Goal: Transaction & Acquisition: Purchase product/service

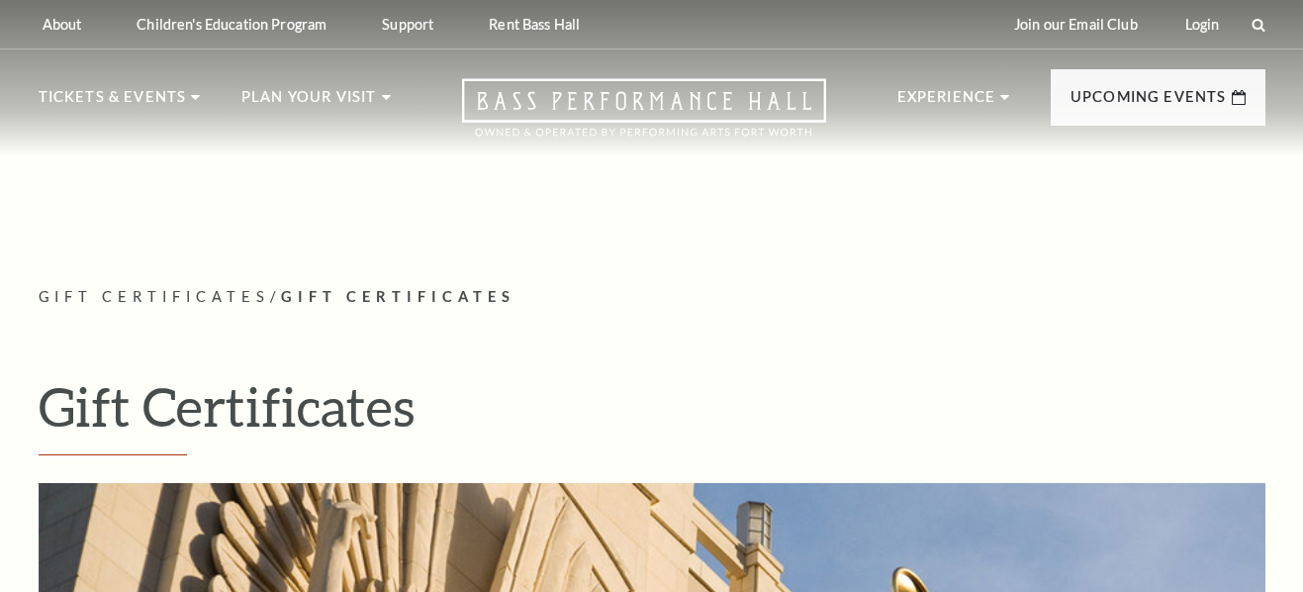
select select "1"
select select "[GEOGRAPHIC_DATA]"
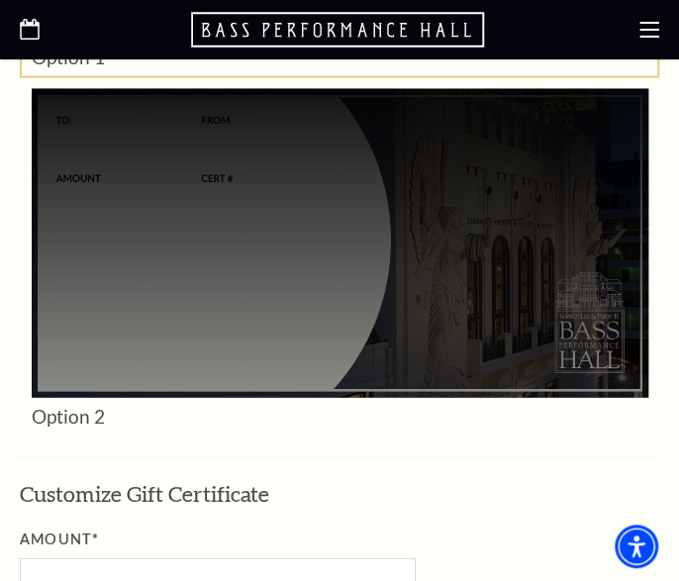
drag, startPoint x: 54, startPoint y: 105, endPoint x: 77, endPoint y: 100, distance: 23.3
click at [54, 105] on div at bounding box center [340, 243] width 616 height 309
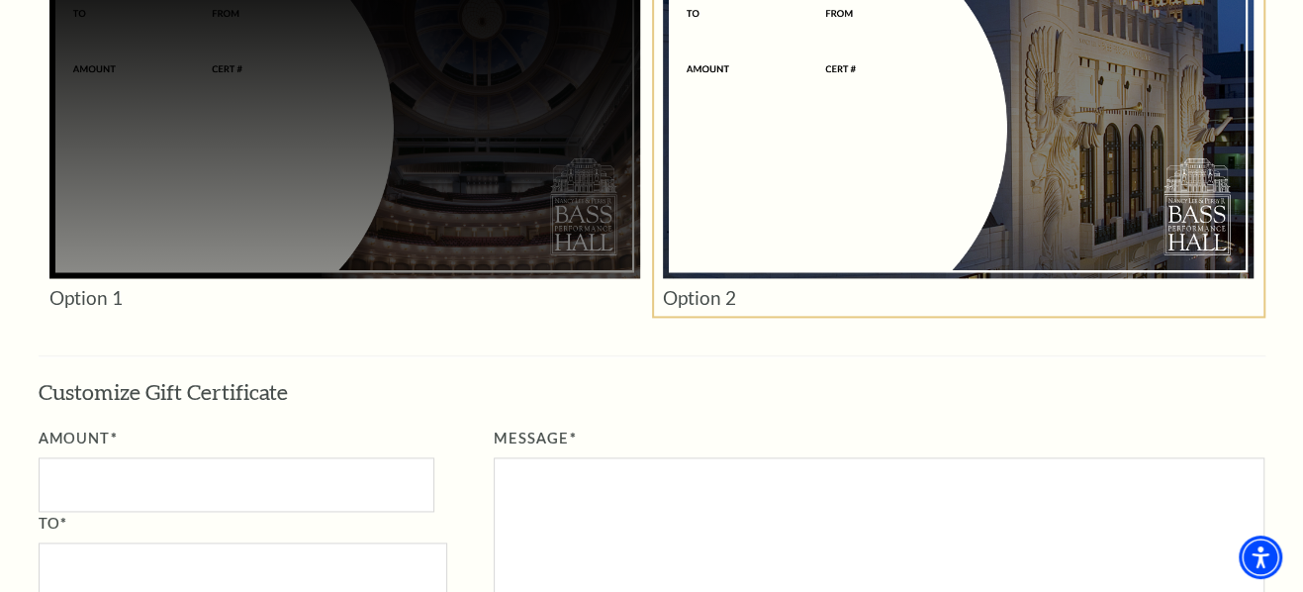
scroll to position [1765, 0]
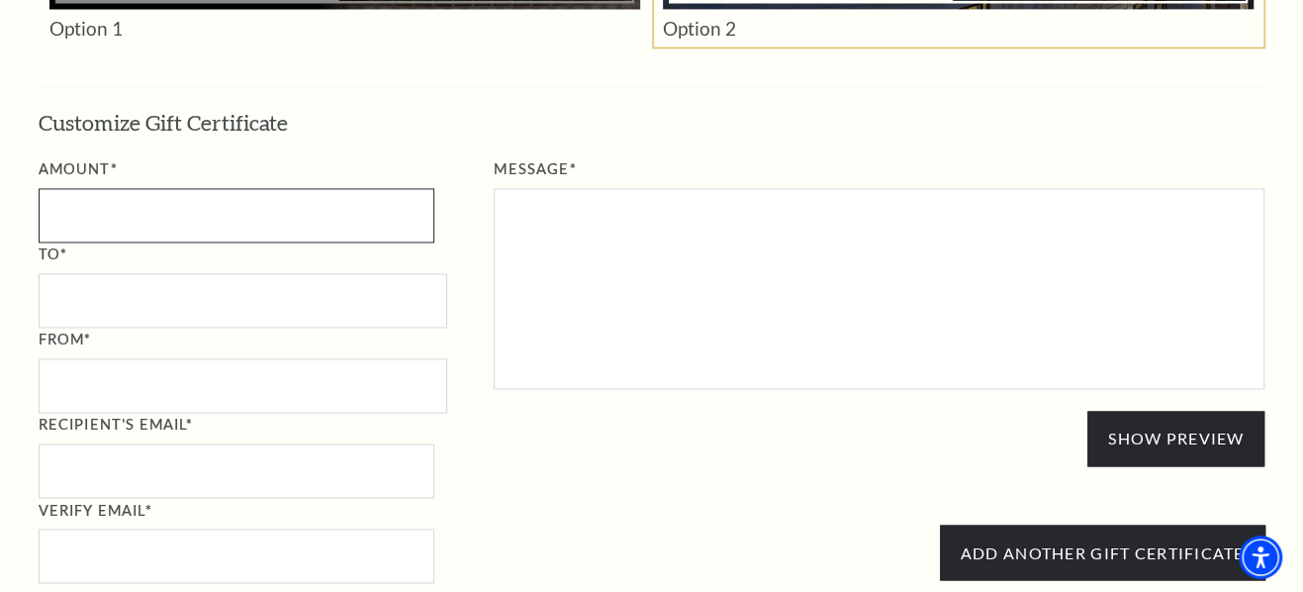
click at [238, 203] on input "Amount*" at bounding box center [237, 215] width 396 height 54
click at [497, 458] on div "Message* Show Preview Gift Certificate Preview $.00 SAMPLE" at bounding box center [856, 321] width 818 height 329
click at [100, 299] on input "To*" at bounding box center [243, 300] width 409 height 54
drag, startPoint x: 100, startPoint y: 299, endPoint x: 718, endPoint y: 461, distance: 639.4
click at [718, 461] on div "Message* Show Preview Gift Certificate Preview $.00 SAMPLE" at bounding box center [856, 321] width 818 height 329
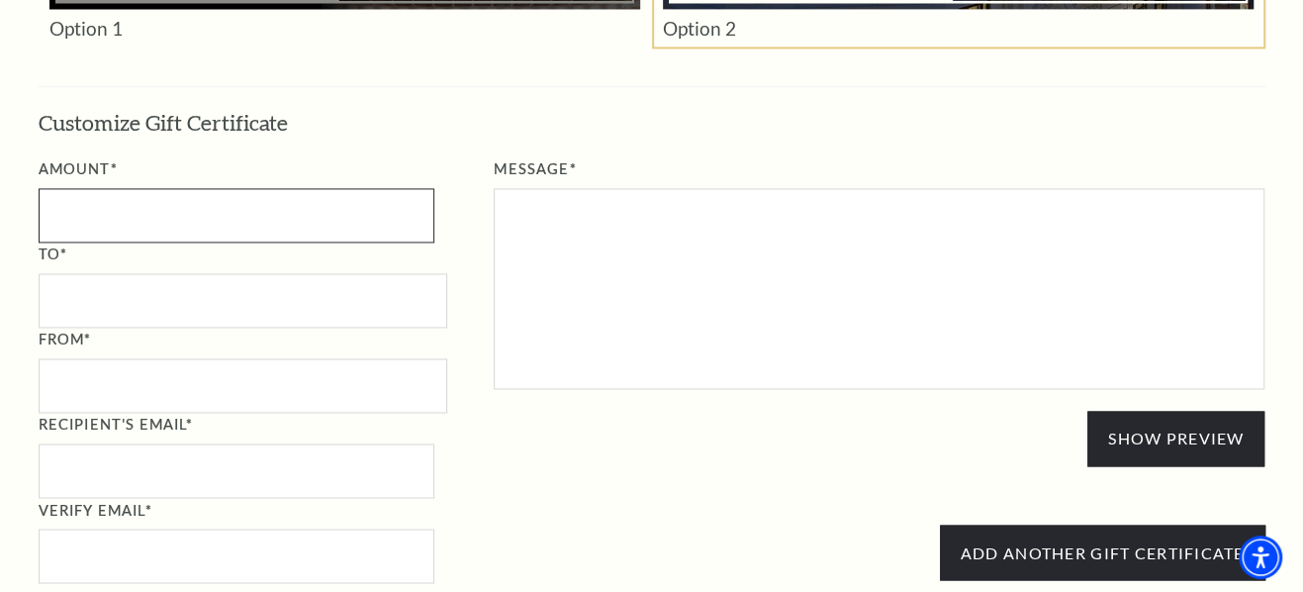
click at [155, 199] on input "Amount*" at bounding box center [237, 215] width 396 height 54
type input "500.00"
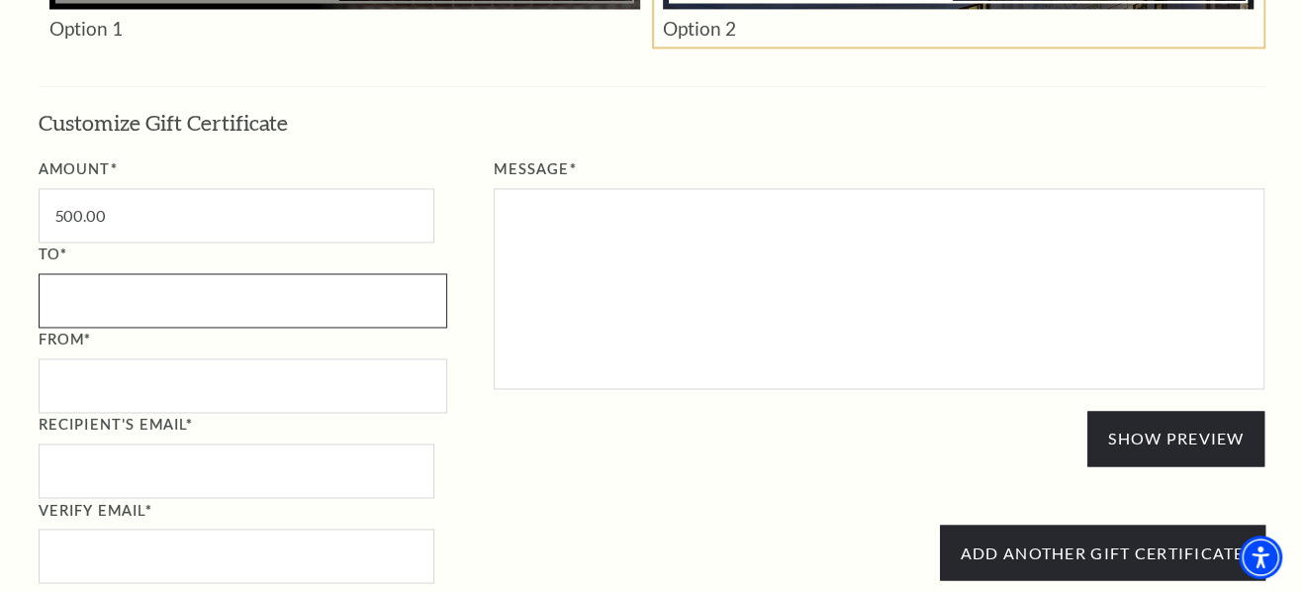
click at [133, 292] on input "To*" at bounding box center [243, 300] width 409 height 54
type input "Trish Jones"
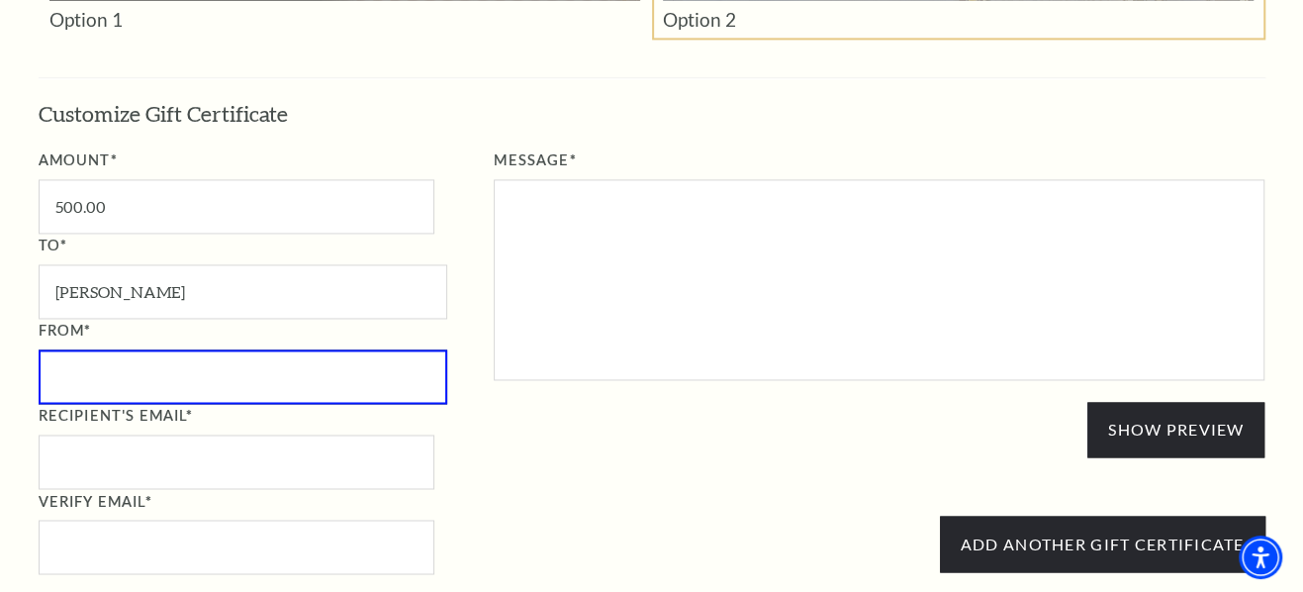
scroll to position [1758, 0]
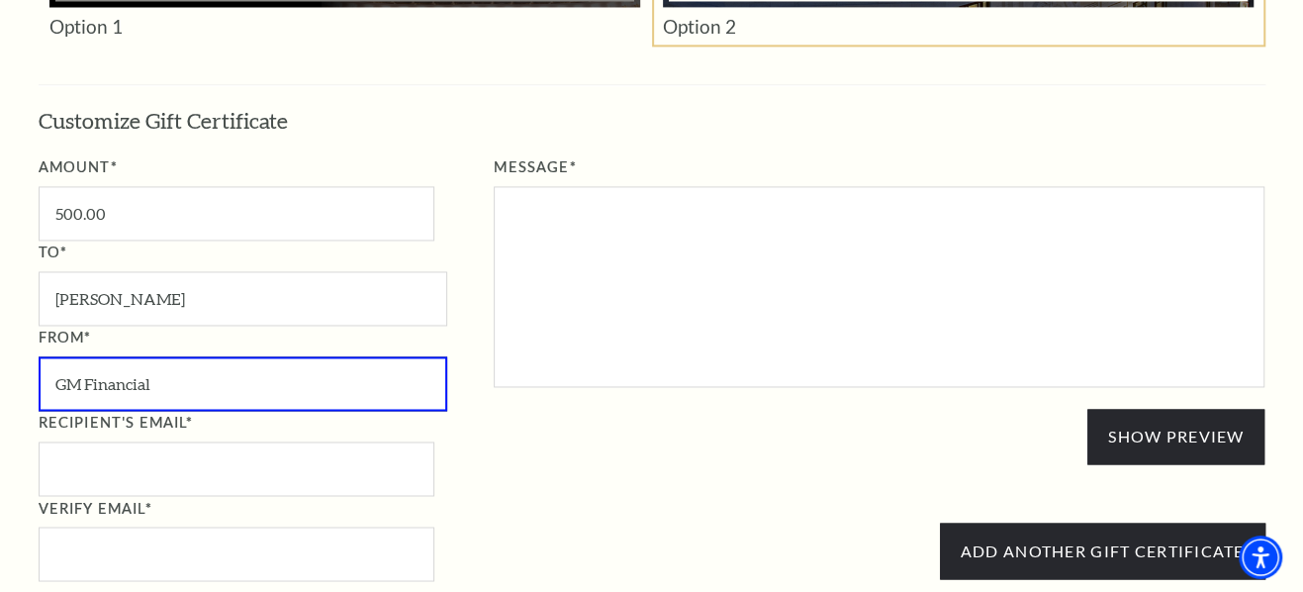
type input "GM Financial"
click at [130, 466] on input "Recipient's Email*" at bounding box center [237, 468] width 396 height 54
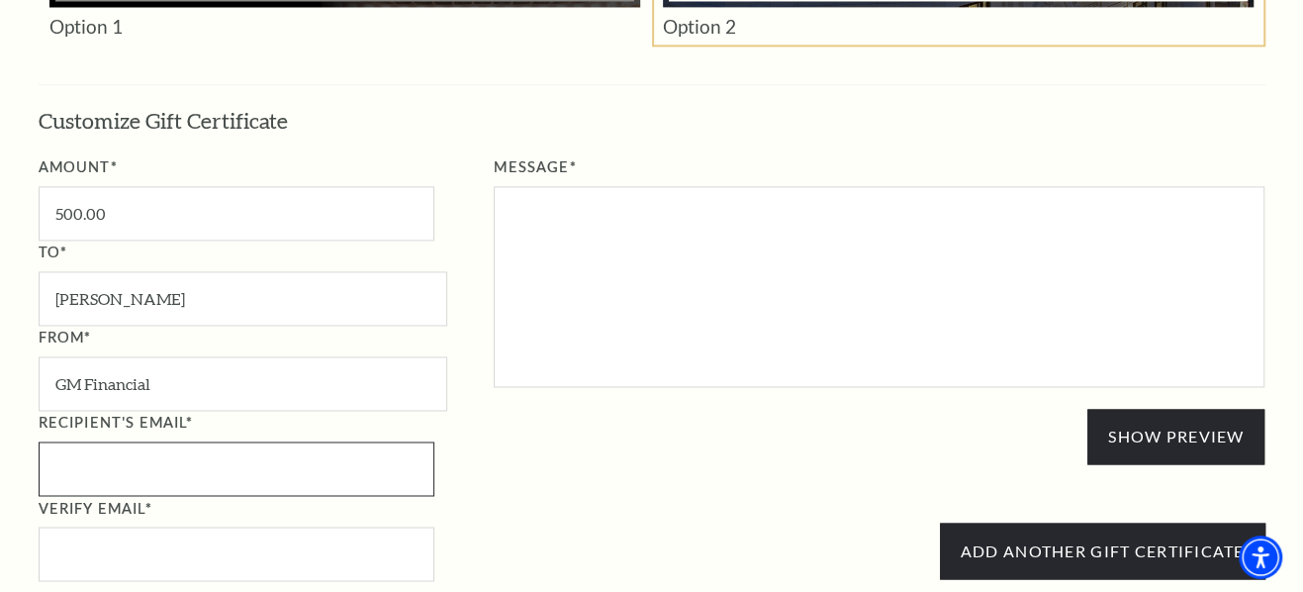
paste input "tjones14@sbcglobal.net"
type input "tjones14@sbcglobal.net"
click at [127, 539] on input "Verify email*" at bounding box center [237, 553] width 396 height 54
paste input "tjones14@sbcglobal.net"
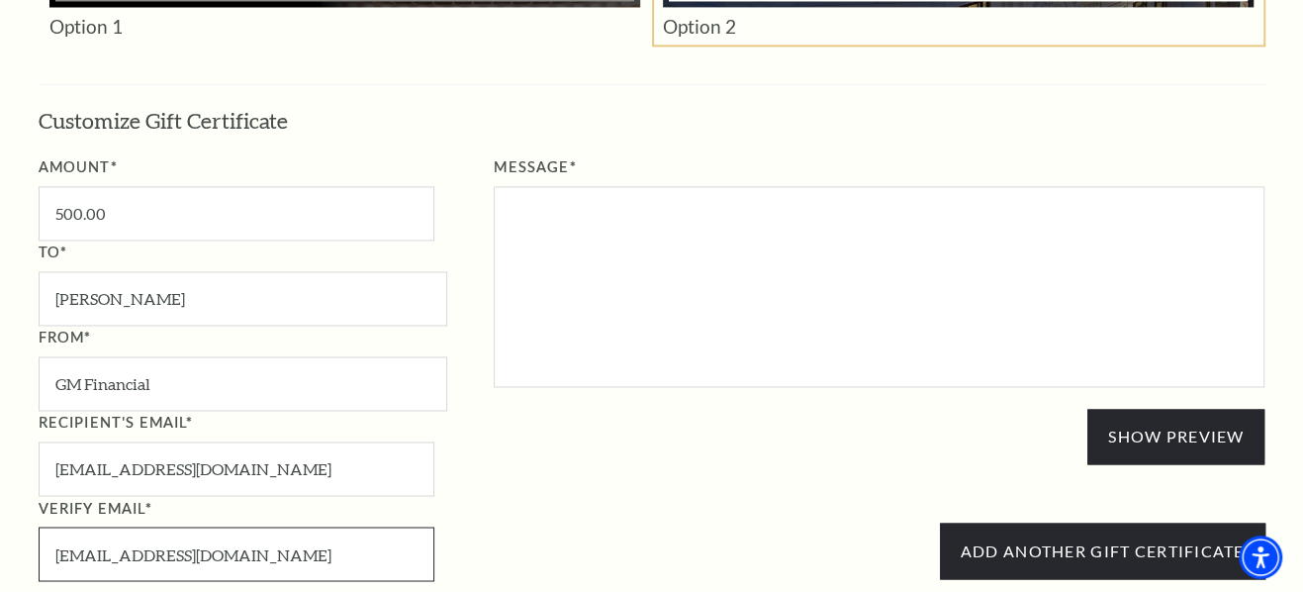
type input "tjones14@sbcglobal.net"
click at [532, 461] on div "Message* Show Preview Gift Certificate Preview $.00 SAMPLE" at bounding box center [856, 319] width 818 height 329
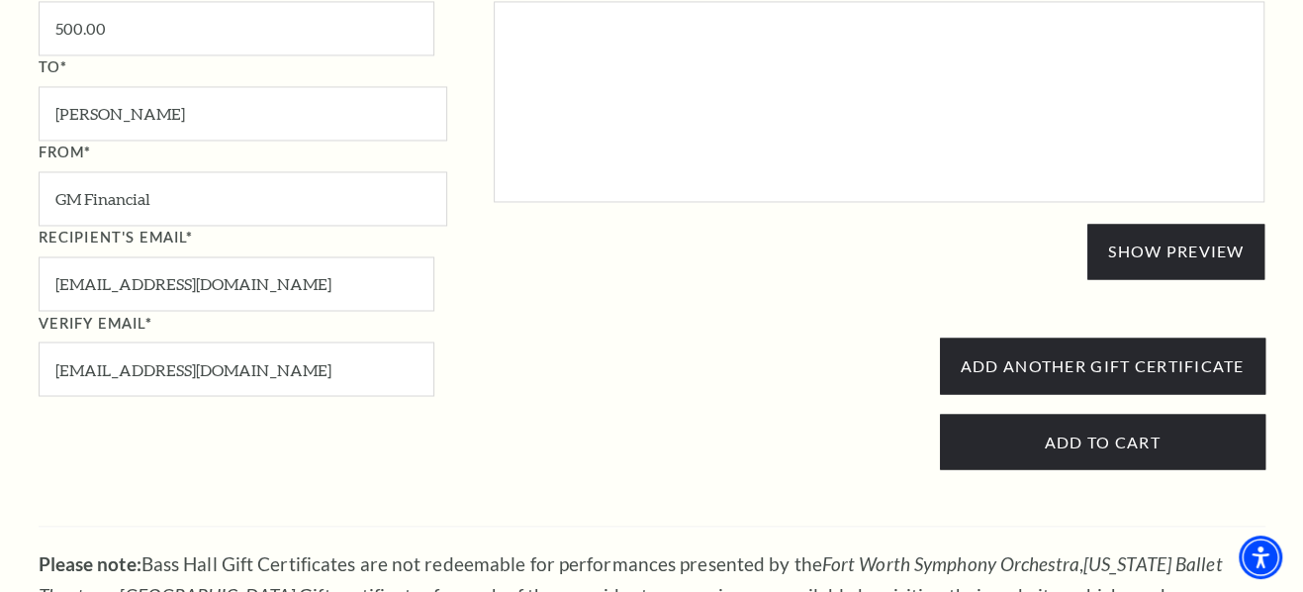
scroll to position [1848, 0]
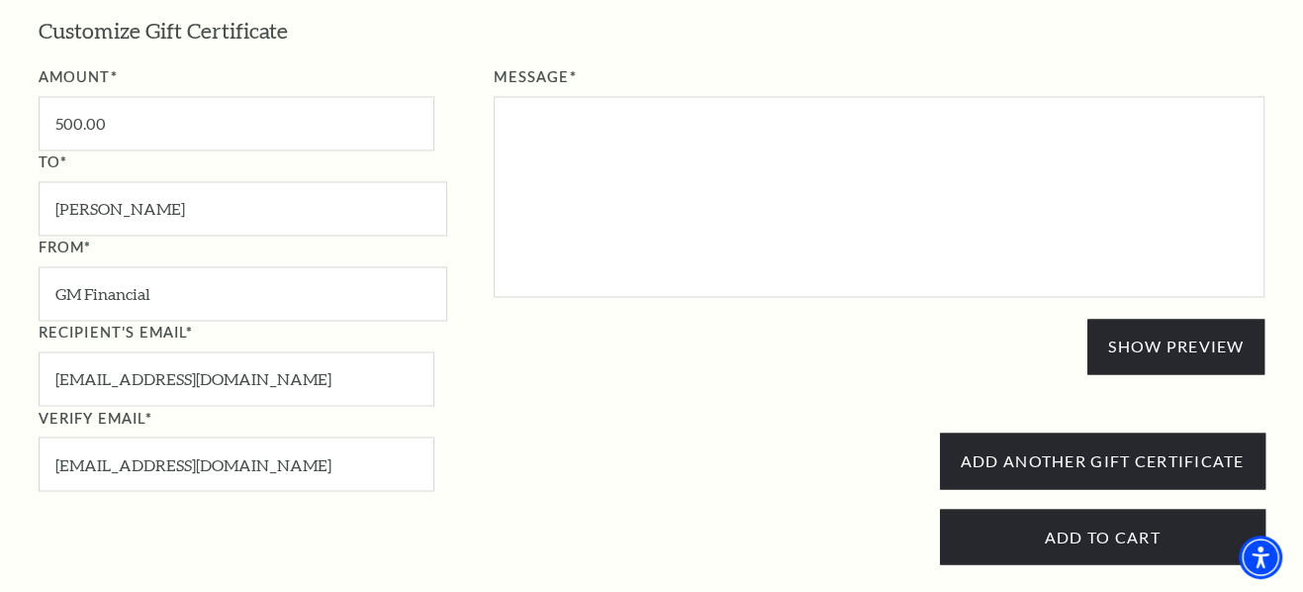
click at [549, 364] on div "Message* Show Preview Gift Certificate Preview $.00 SAMPLE" at bounding box center [856, 229] width 818 height 329
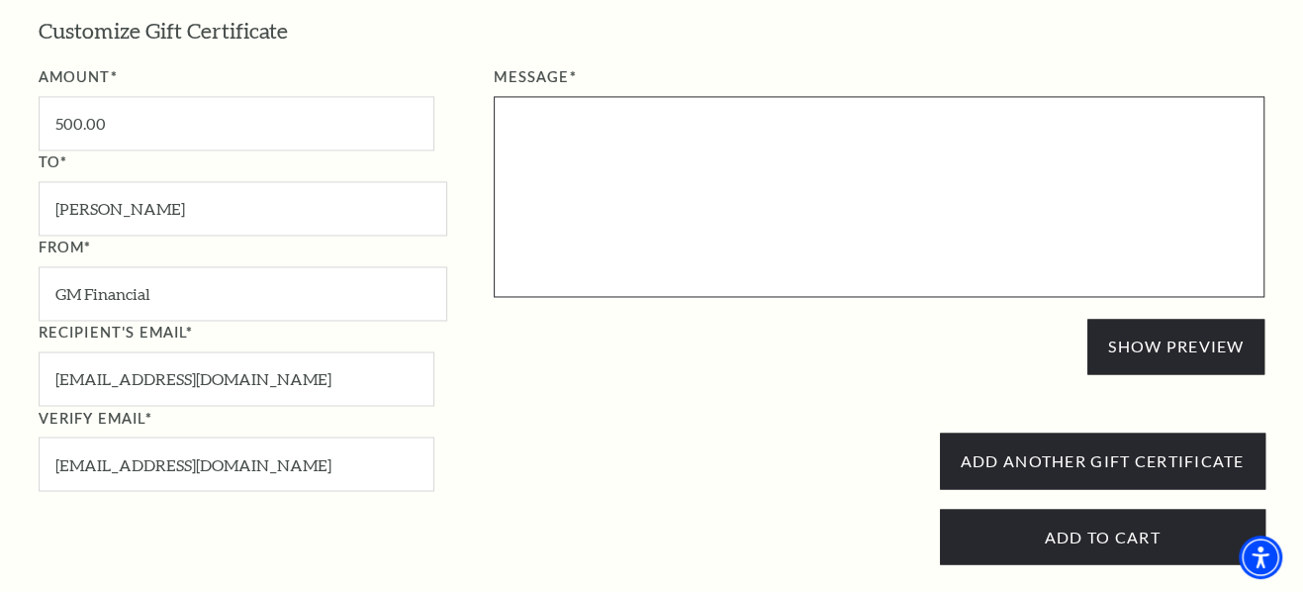
click at [701, 135] on textarea "Message*" at bounding box center [879, 196] width 771 height 201
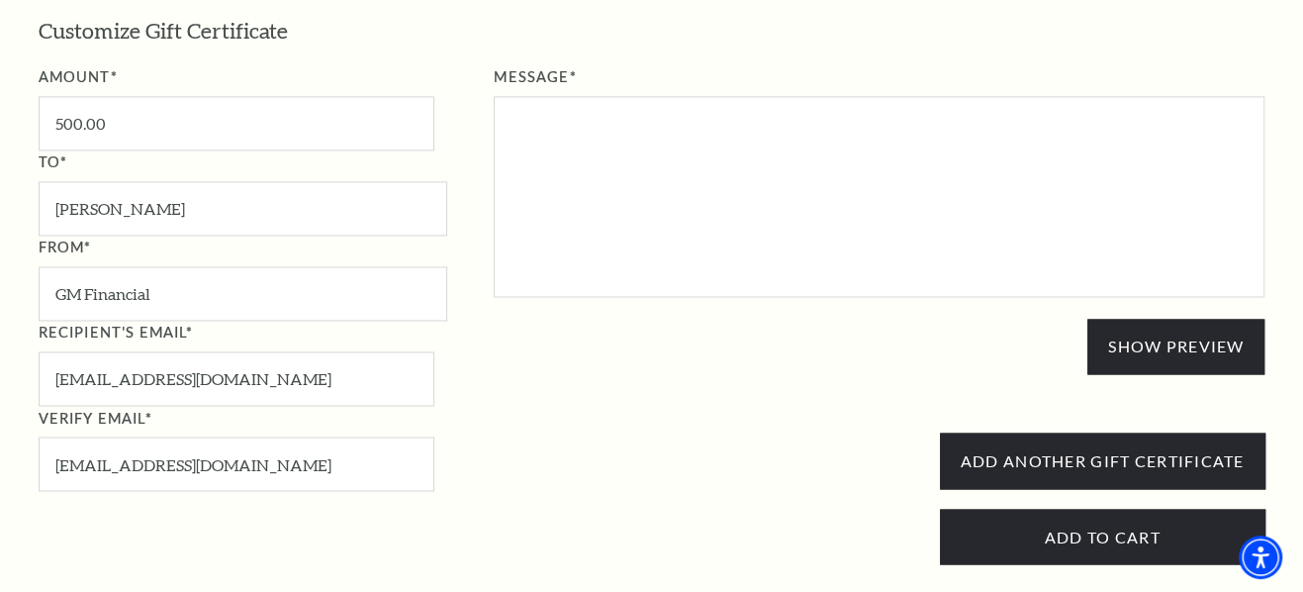
click at [715, 343] on div "Message* Show Preview Gift Certificate Preview $.00 SAMPLE" at bounding box center [856, 229] width 818 height 329
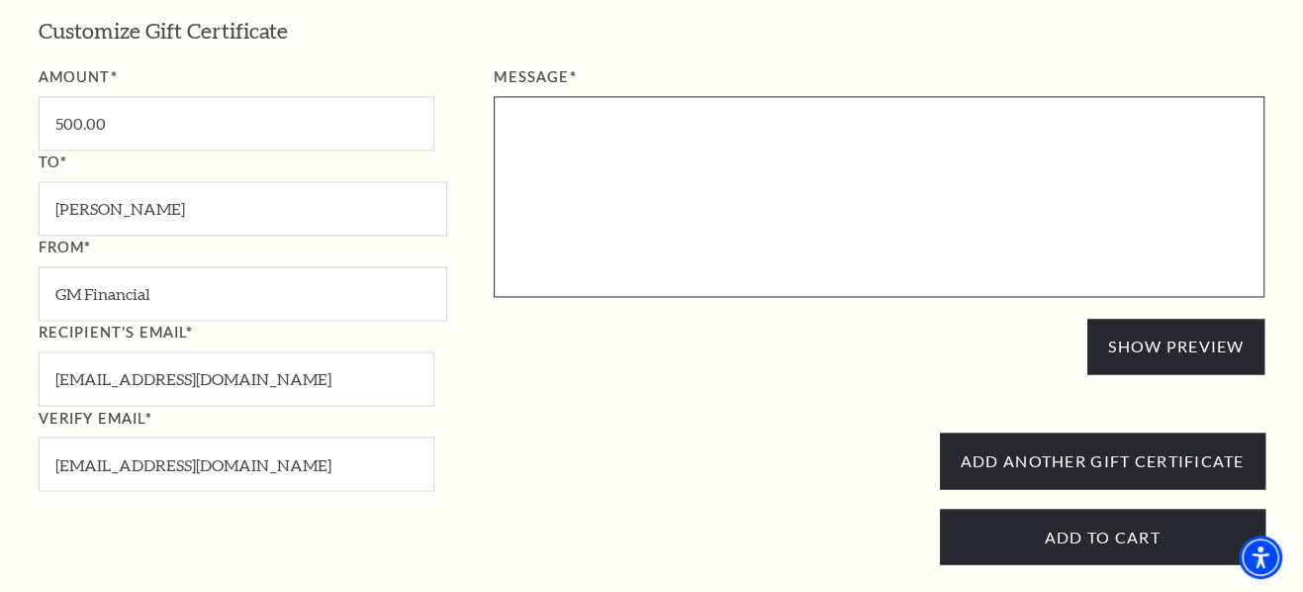
click at [749, 145] on textarea "Message*" at bounding box center [879, 196] width 771 height 201
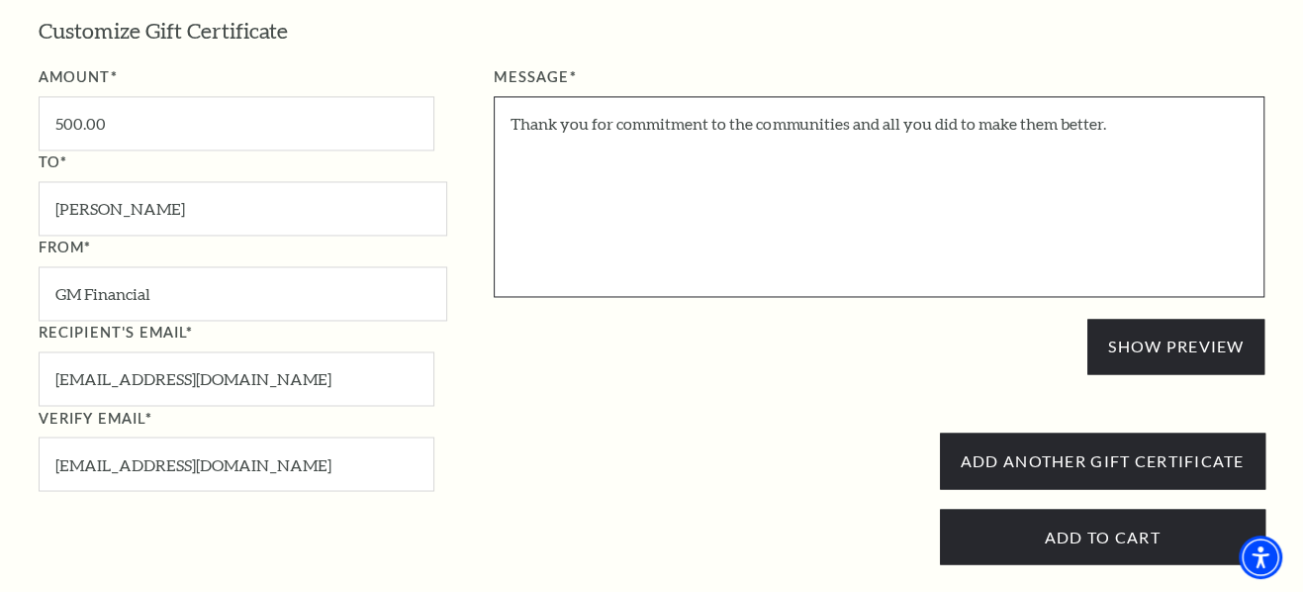
click at [1137, 118] on textarea "Thank you for commitment to the communities and all you did to make them better." at bounding box center [879, 196] width 771 height 201
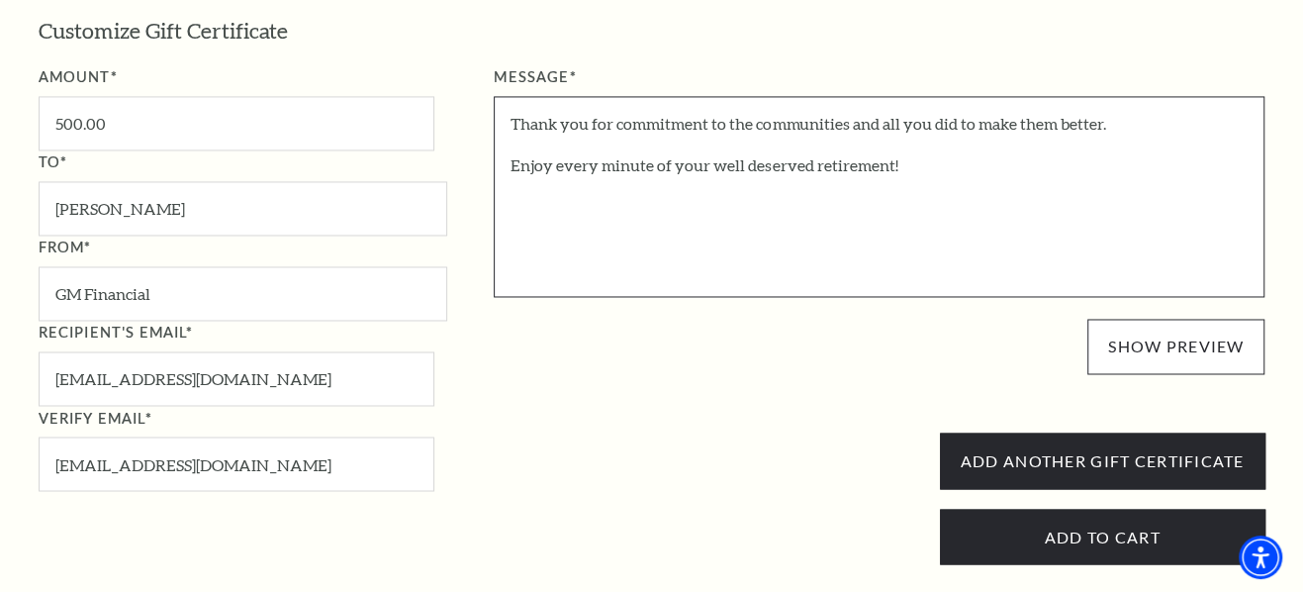
type textarea "Thank you for commitment to the communities and all you did to make them better…"
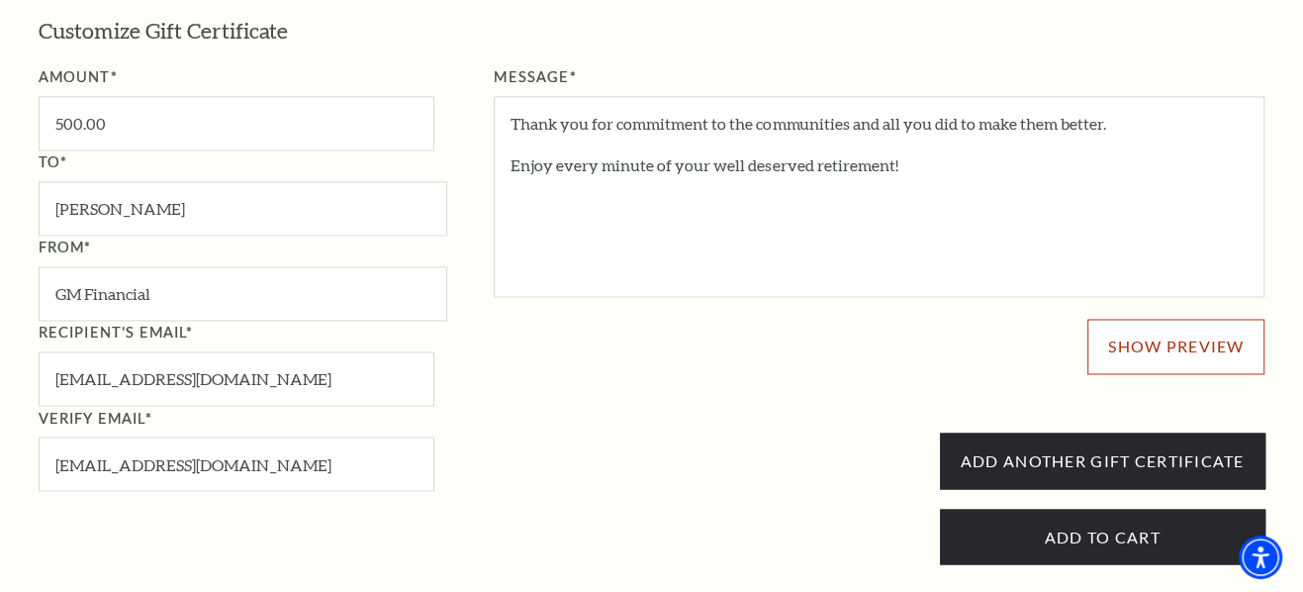
click at [1141, 345] on button "Show Preview" at bounding box center [1175, 346] width 177 height 55
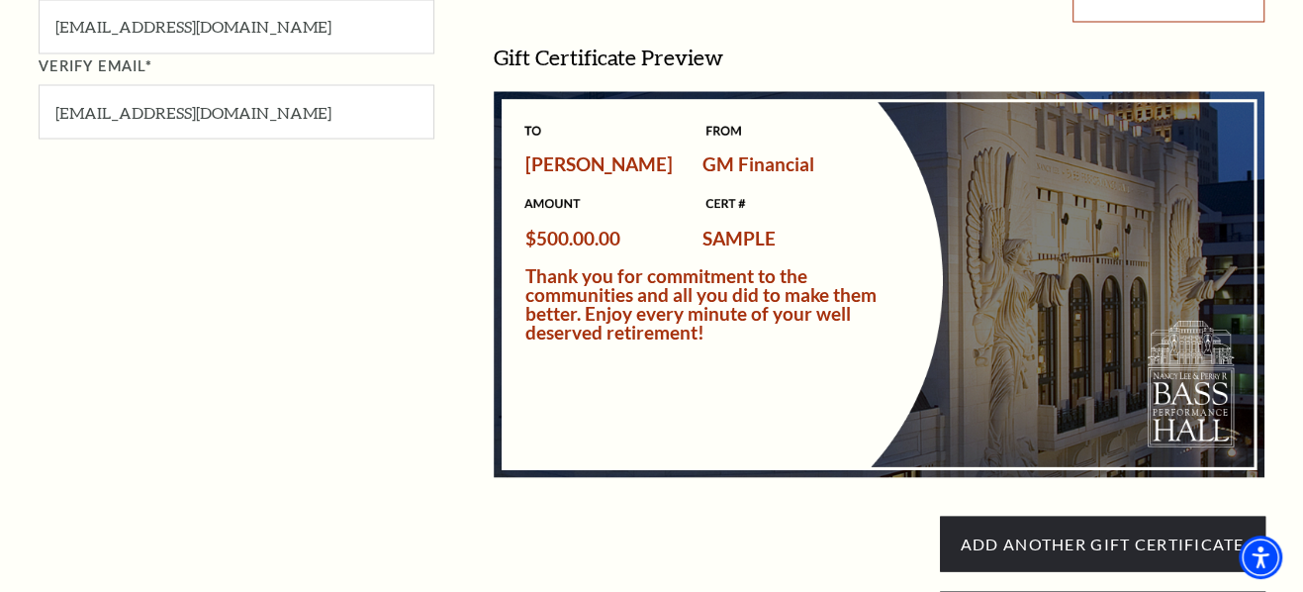
scroll to position [2388, 0]
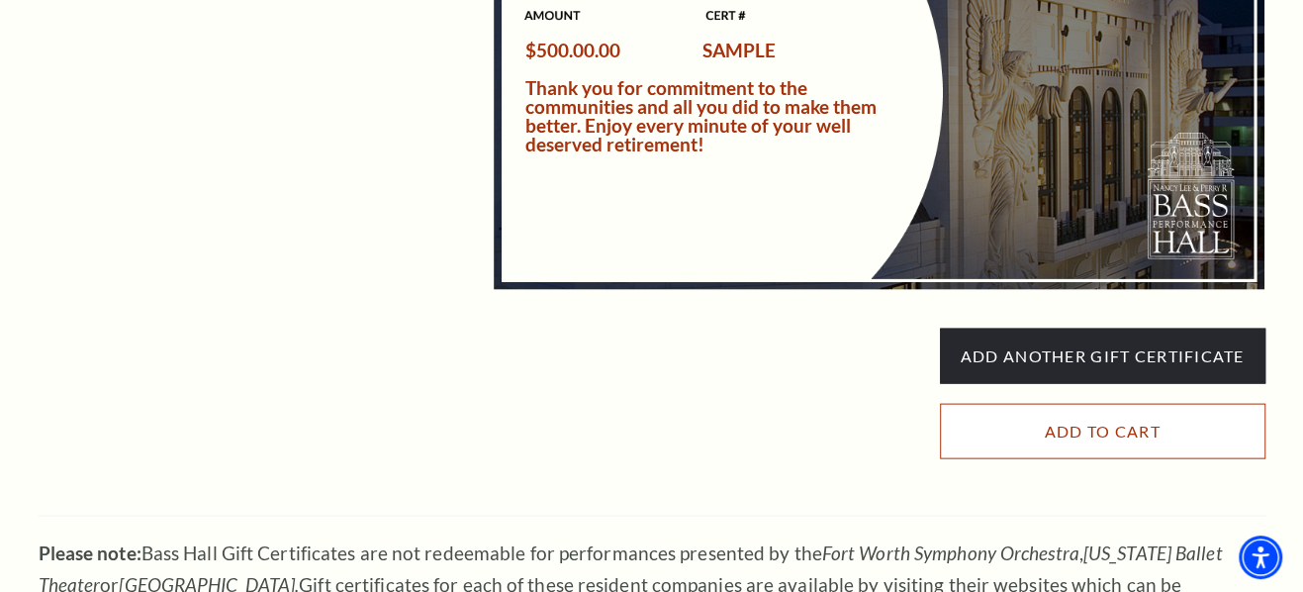
click at [1119, 428] on input "Add to Cart" at bounding box center [1103, 431] width 326 height 55
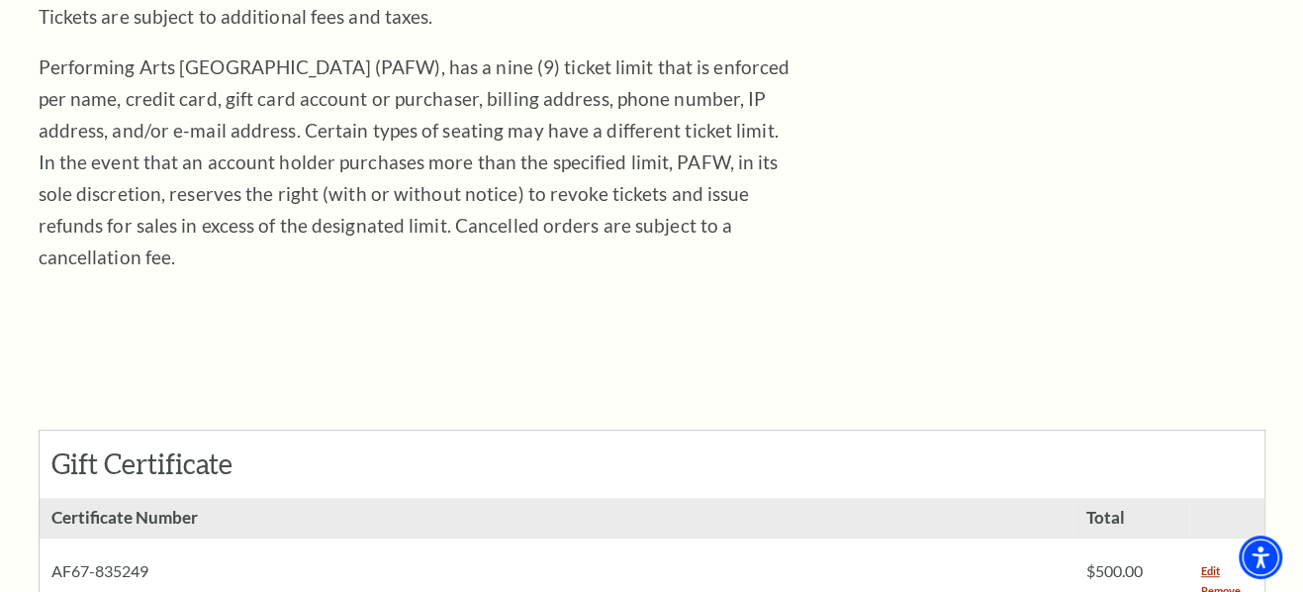
scroll to position [809, 0]
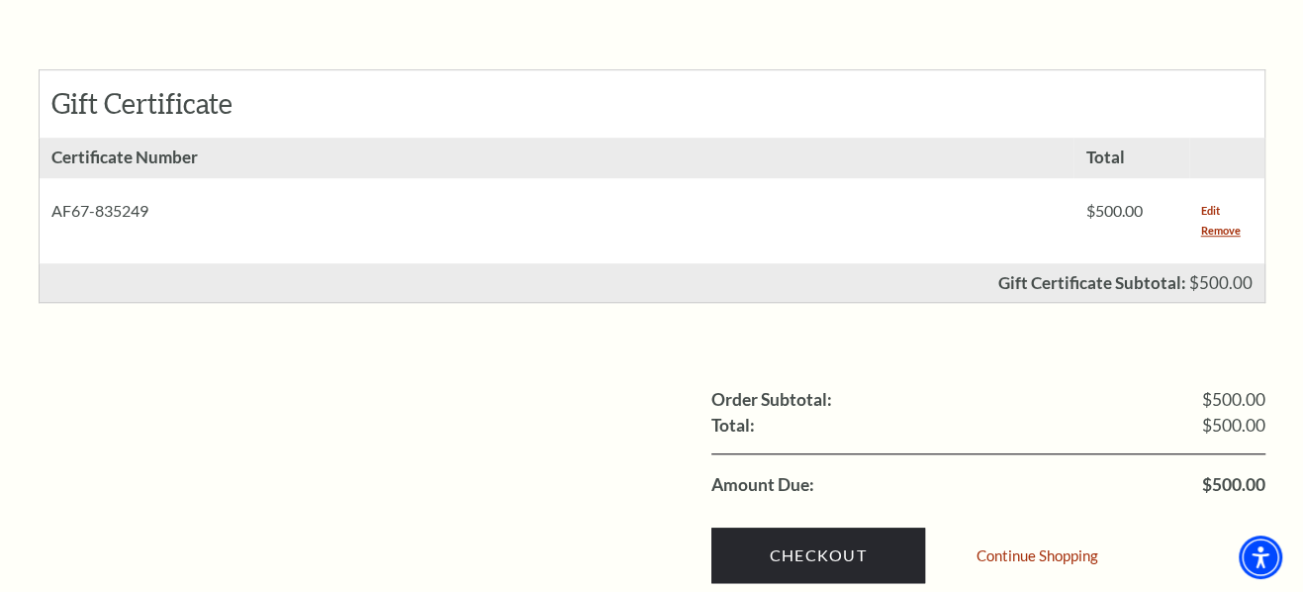
click at [1215, 201] on link "Edit" at bounding box center [1210, 211] width 19 height 20
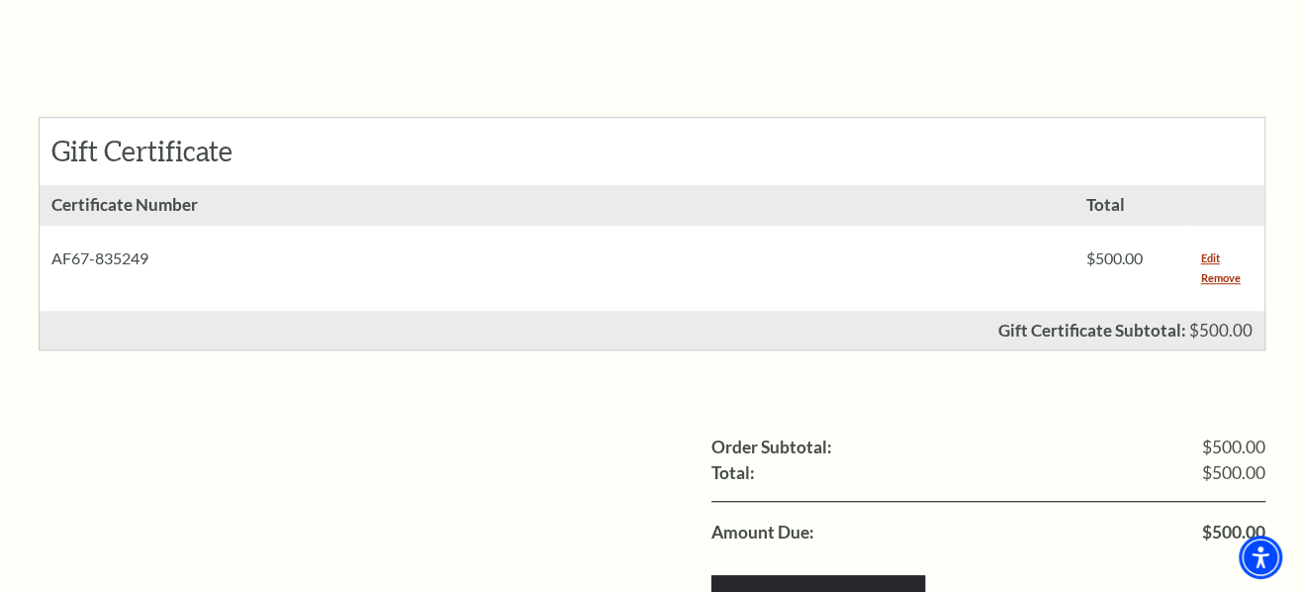
scroll to position [899, 0]
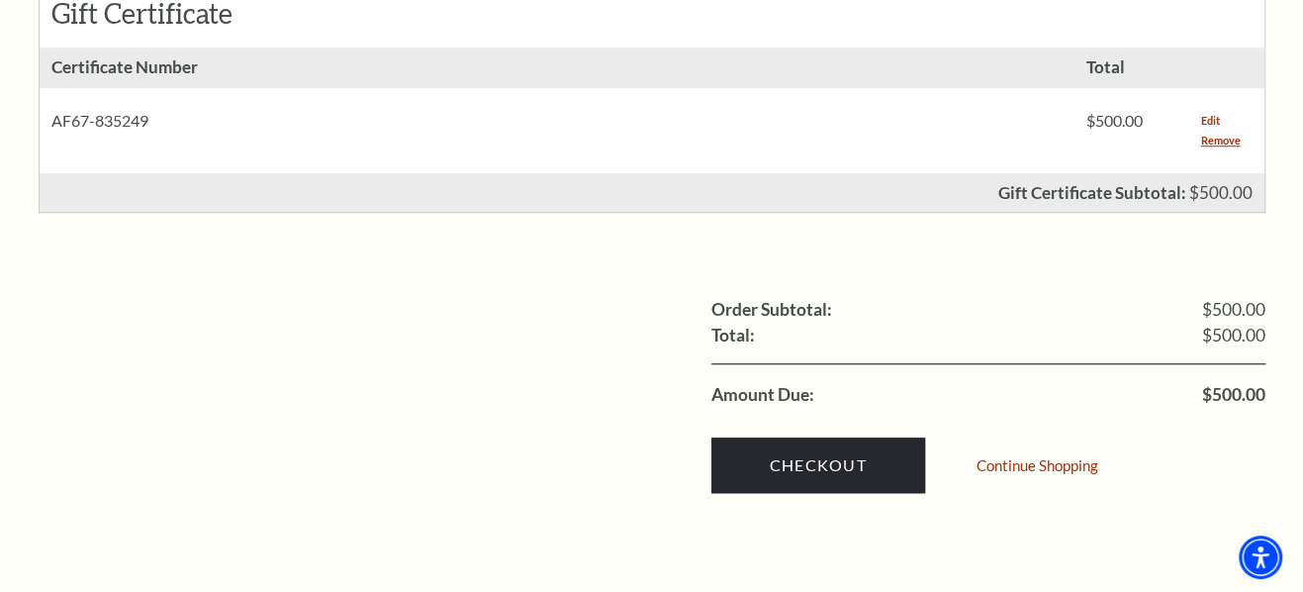
click at [1210, 111] on link "Edit" at bounding box center [1210, 121] width 19 height 20
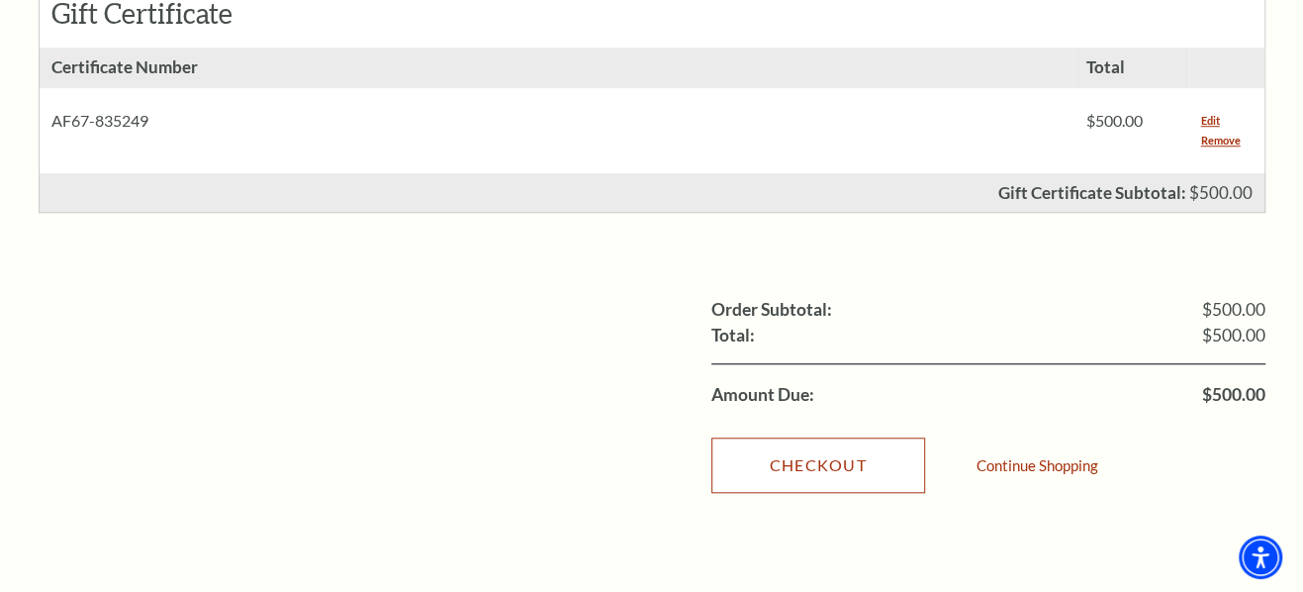
click at [874, 437] on link "Checkout" at bounding box center [818, 464] width 214 height 55
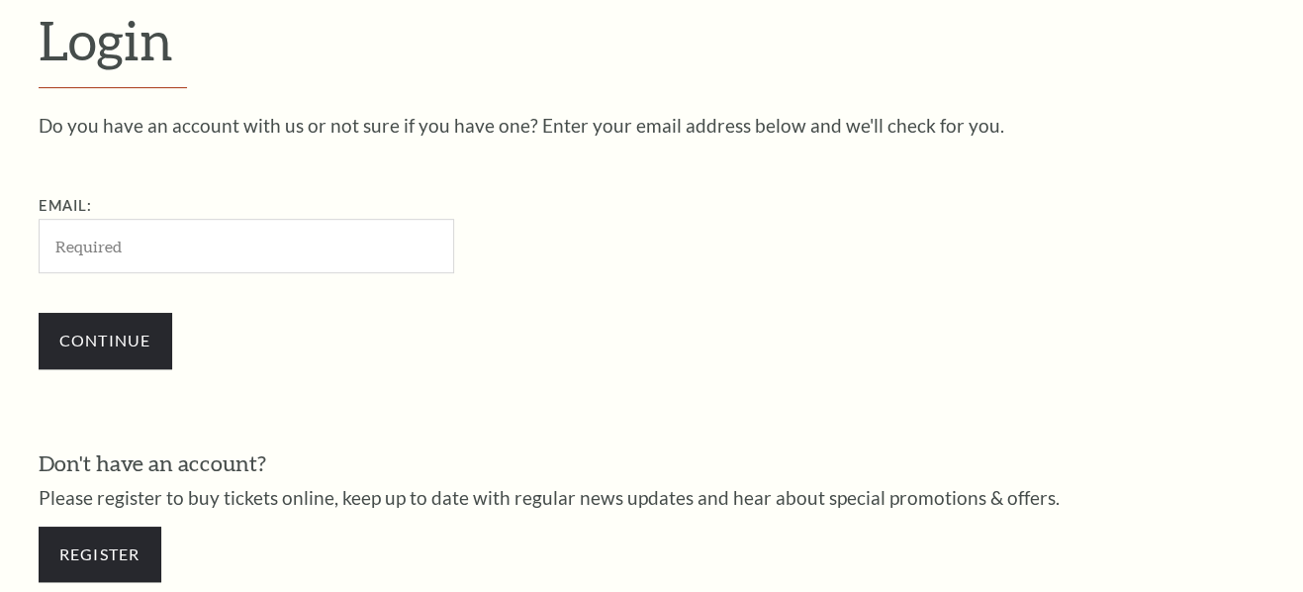
scroll to position [544, 0]
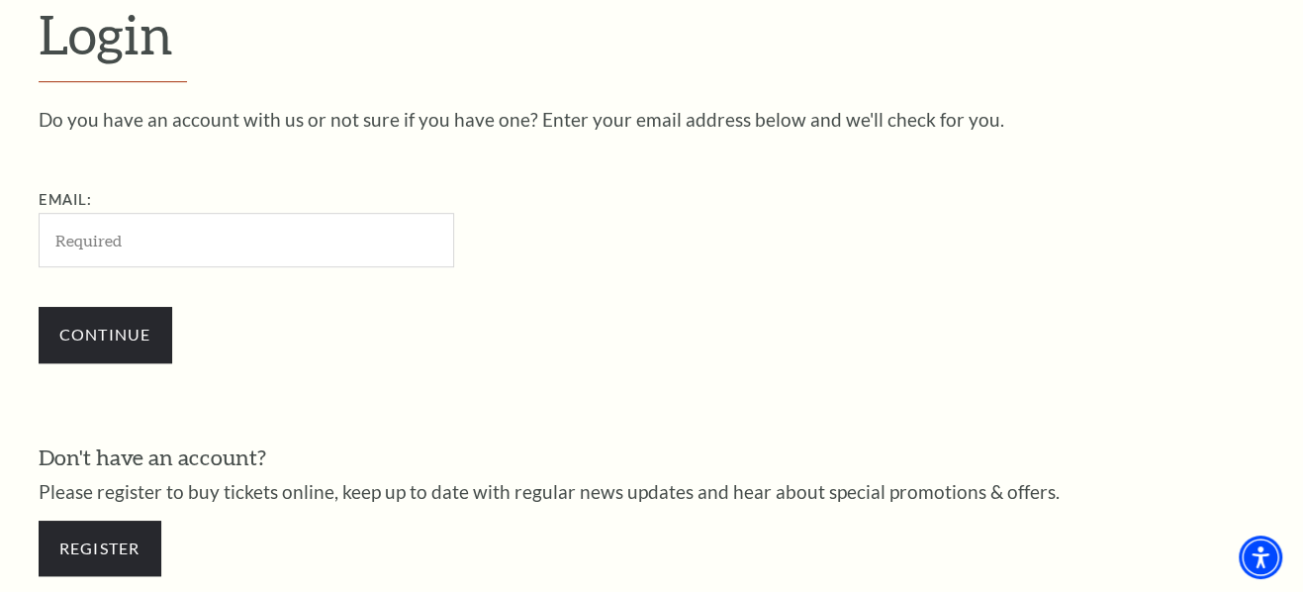
click at [185, 238] on input "Email:" at bounding box center [247, 240] width 416 height 54
type input "deanna.ashbrook@gmfinancial.com"
click at [566, 304] on div "Continue" at bounding box center [345, 334] width 613 height 95
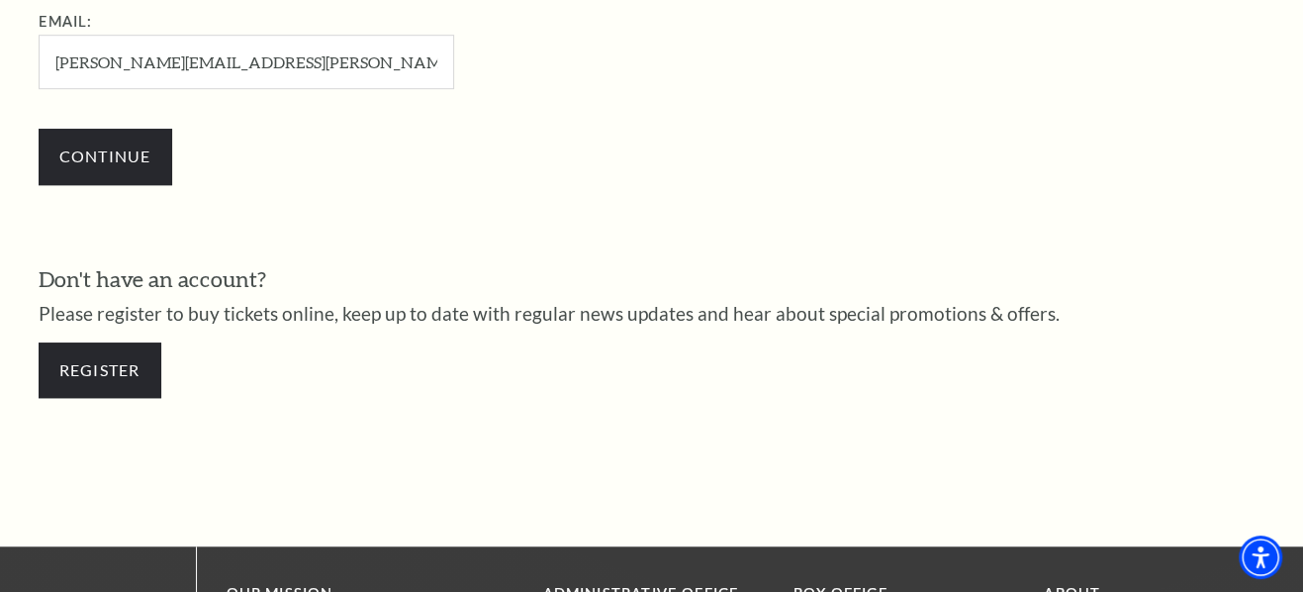
scroll to position [724, 0]
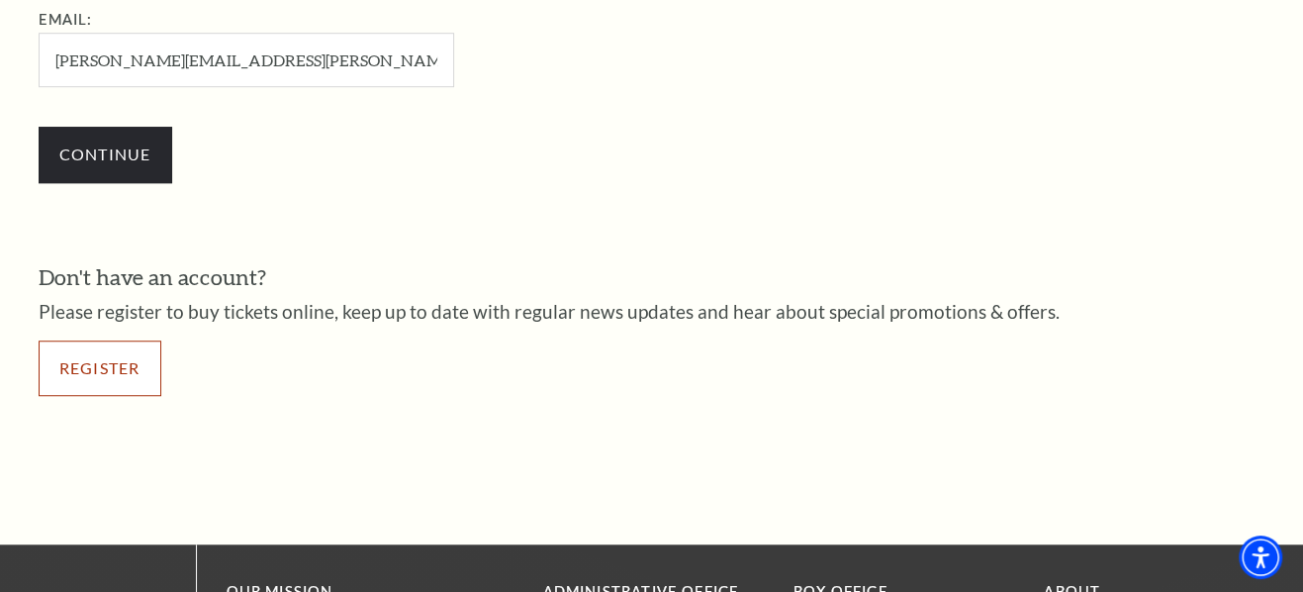
click at [131, 354] on link "Register" at bounding box center [100, 367] width 123 height 55
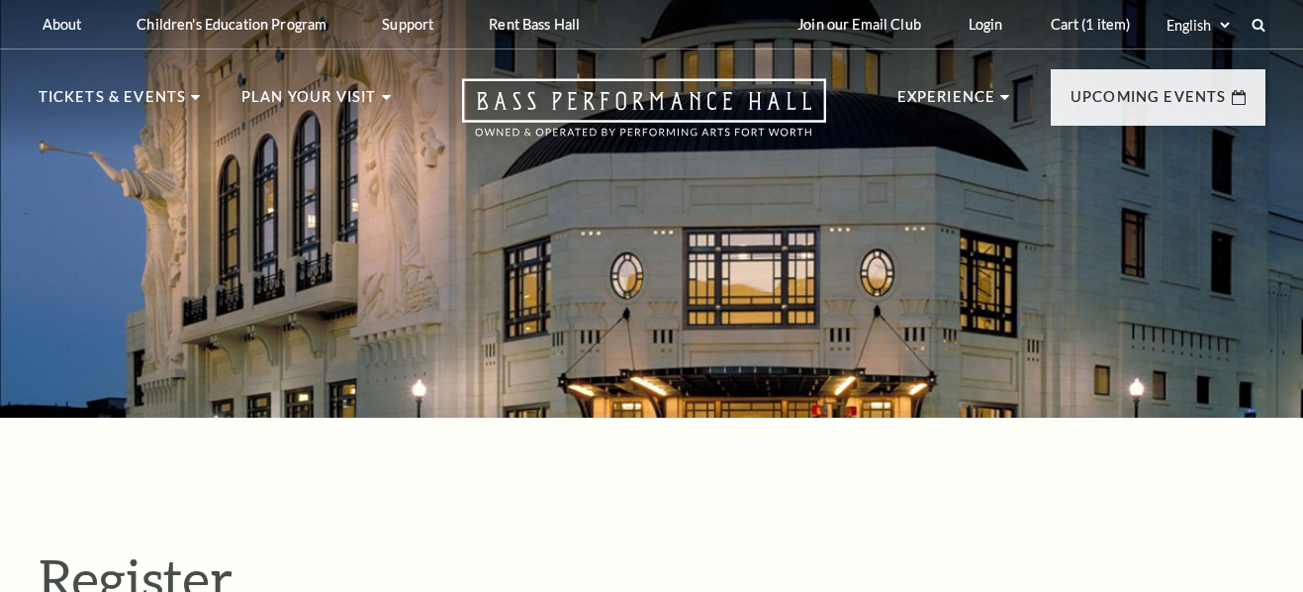
select select "1"
select select "[GEOGRAPHIC_DATA]"
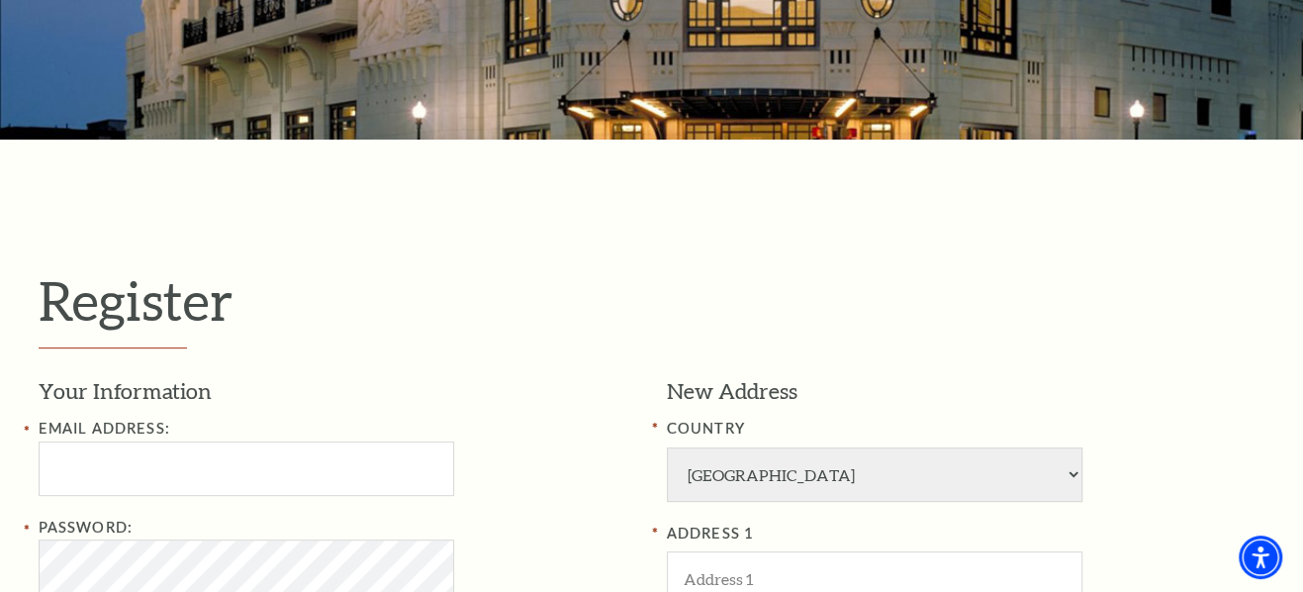
scroll to position [359, 0]
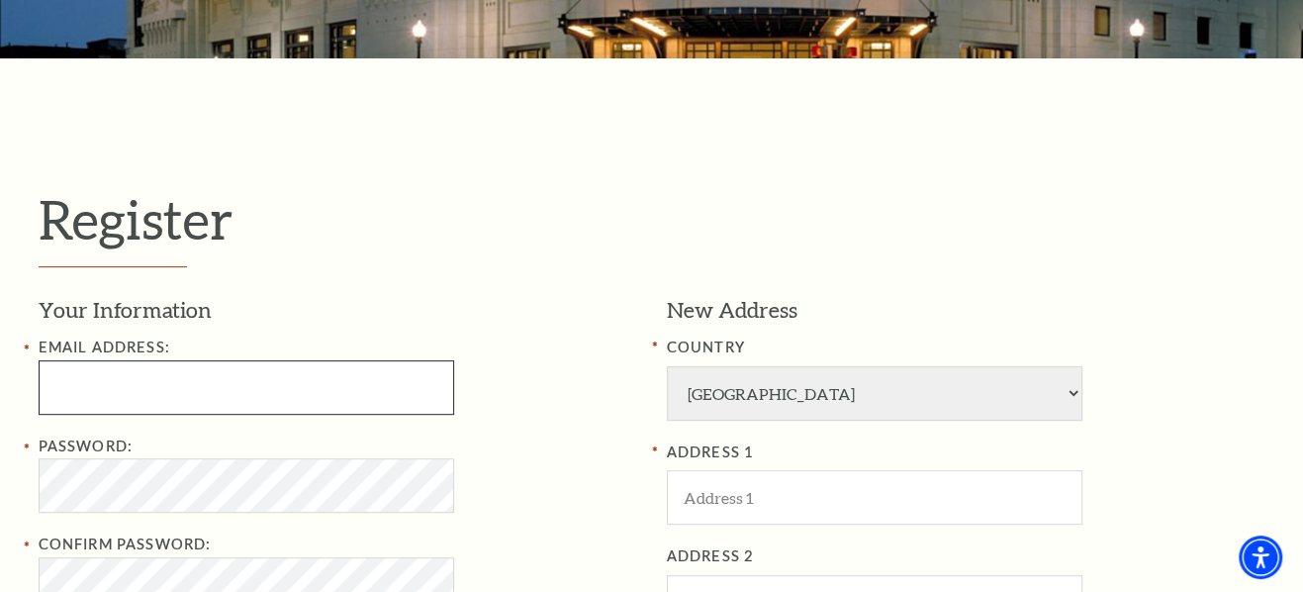
click at [208, 404] on input "Email Address:" at bounding box center [247, 387] width 416 height 54
type input "[PERSON_NAME][EMAIL_ADDRESS][PERSON_NAME][DOMAIN_NAME]"
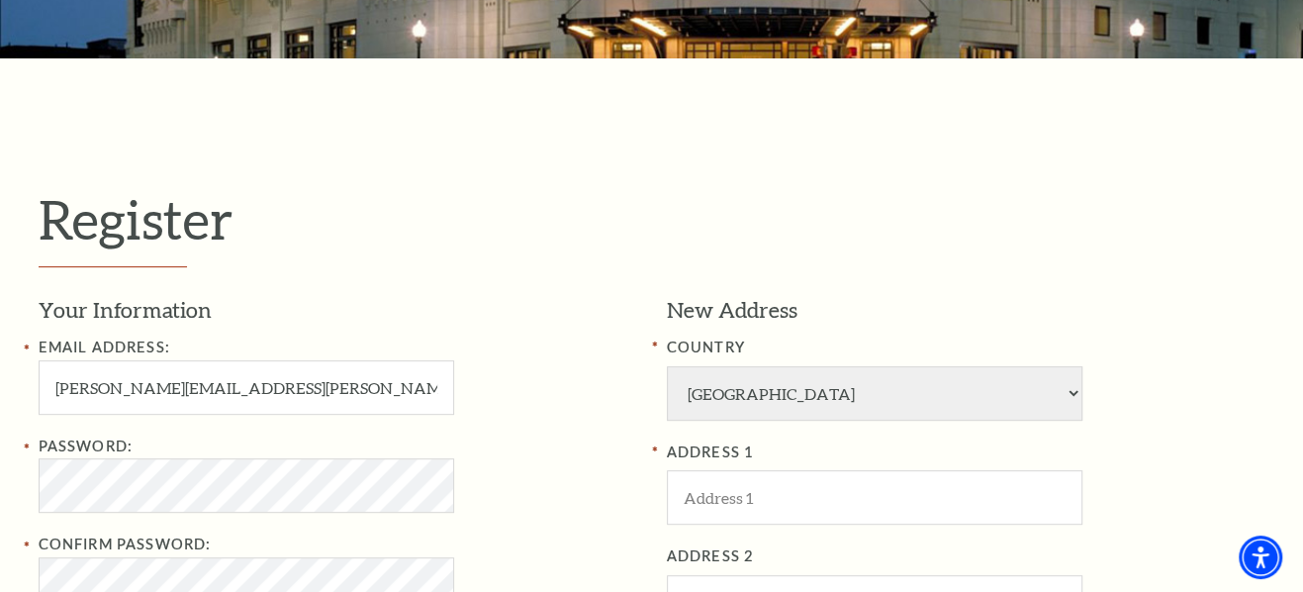
type input "Deanna"
type input "Ashbrook"
type input "8173027215"
type input "801 Cherry Street, STE 3900"
type input "[GEOGRAPHIC_DATA]"
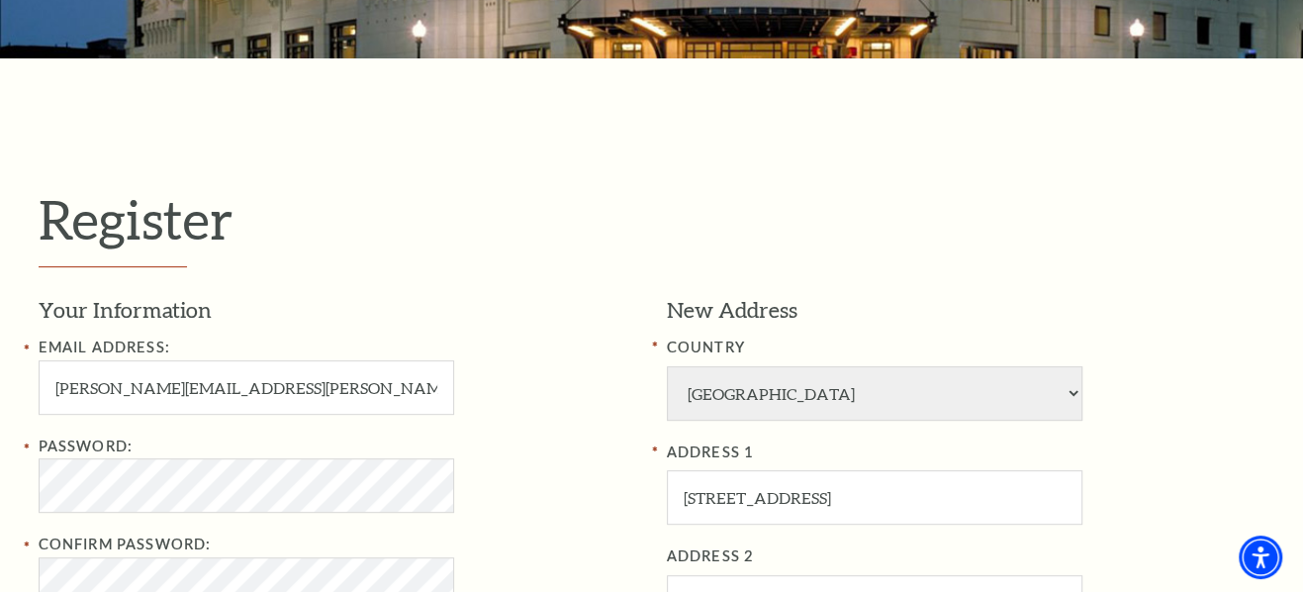
type input "76102"
type input "817-302-7215"
click at [662, 202] on h1 "Register" at bounding box center [652, 227] width 1227 height 81
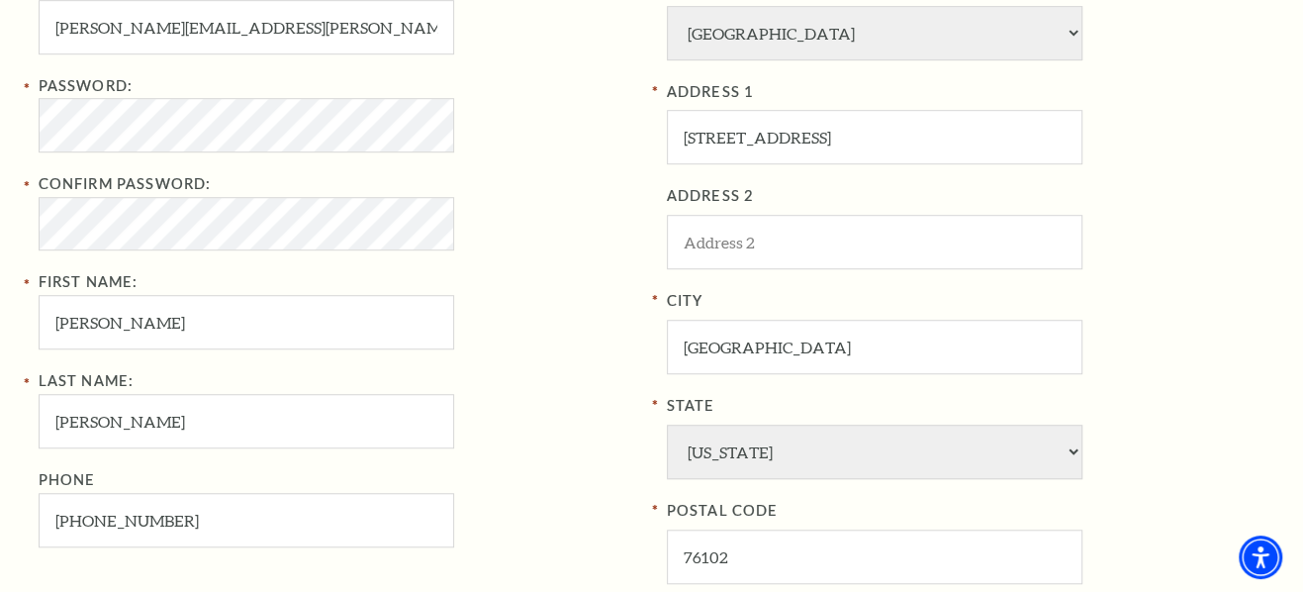
click at [526, 306] on div "Password: Confirm Password: First Name: Deanna" at bounding box center [338, 212] width 599 height 276
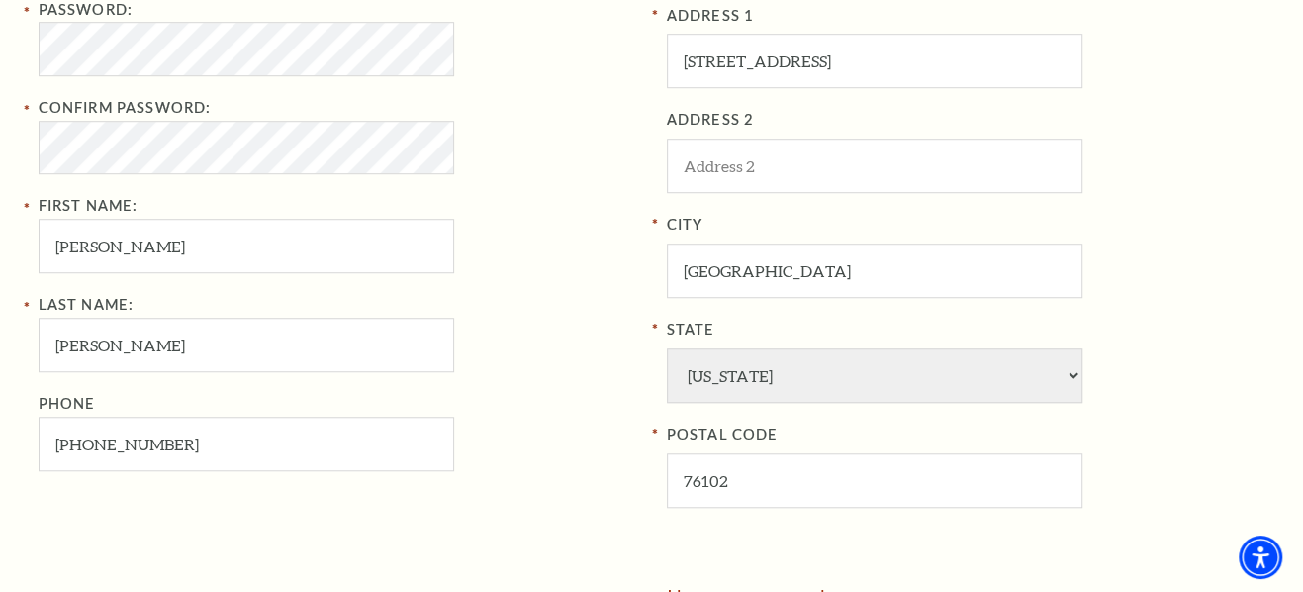
scroll to position [899, 0]
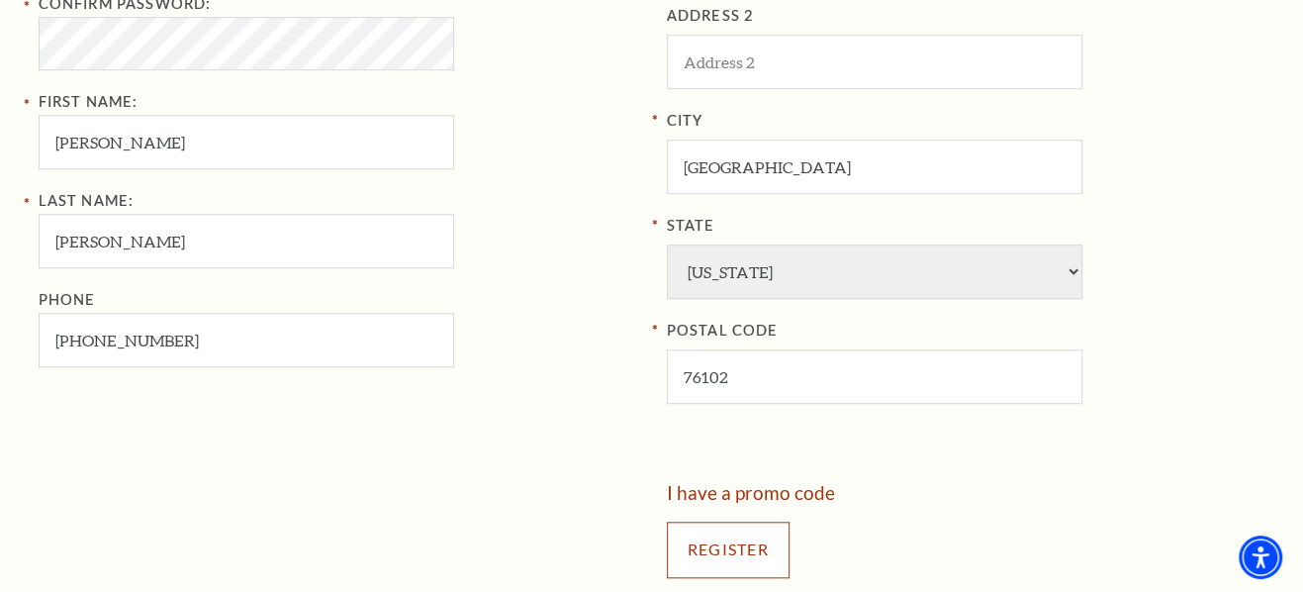
click at [736, 530] on input "Register" at bounding box center [728, 548] width 123 height 55
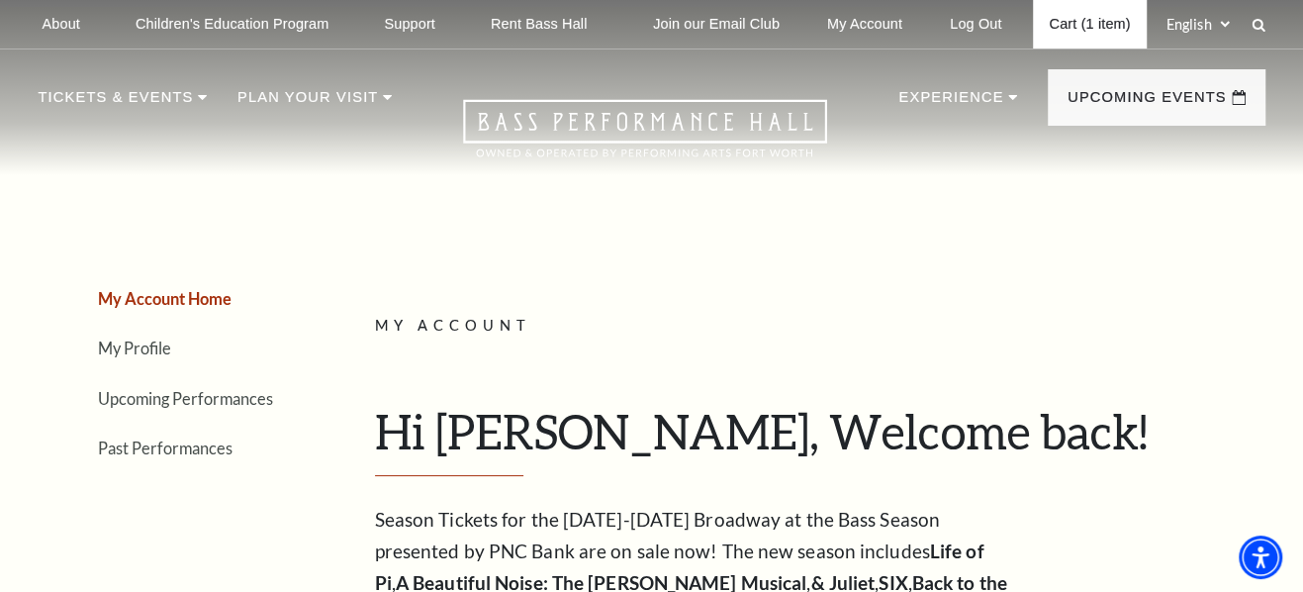
click at [1084, 17] on link "Cart (1 item)" at bounding box center [1089, 24] width 113 height 48
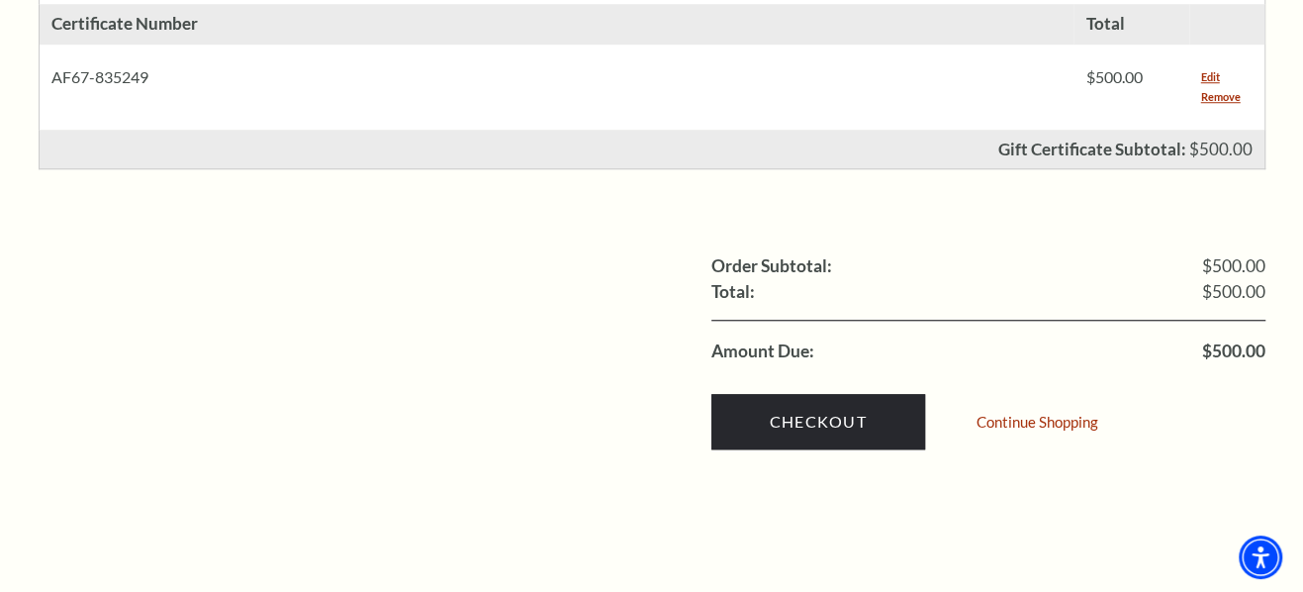
scroll to position [1079, 0]
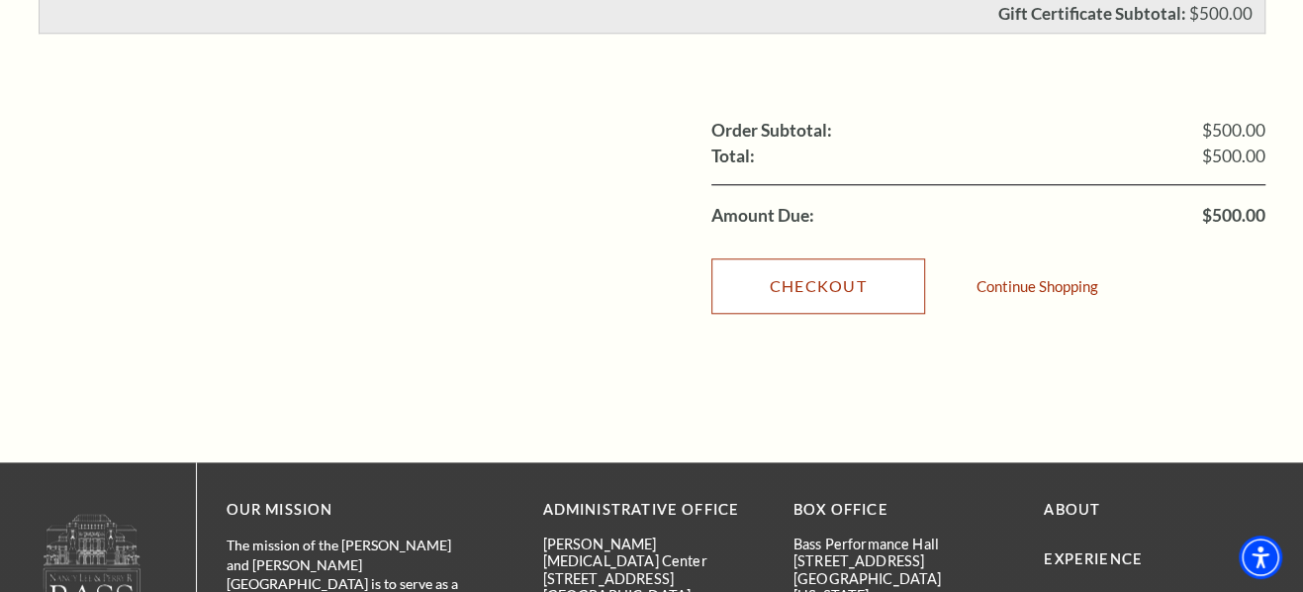
click at [831, 258] on link "Checkout" at bounding box center [818, 285] width 214 height 55
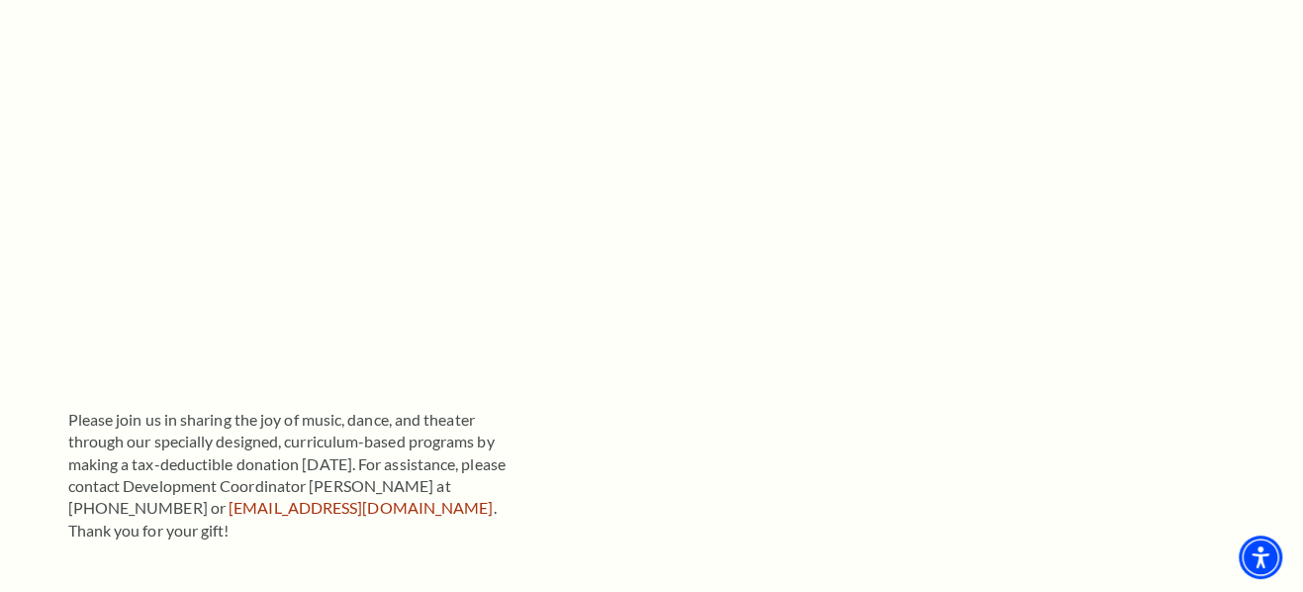
scroll to position [539, 0]
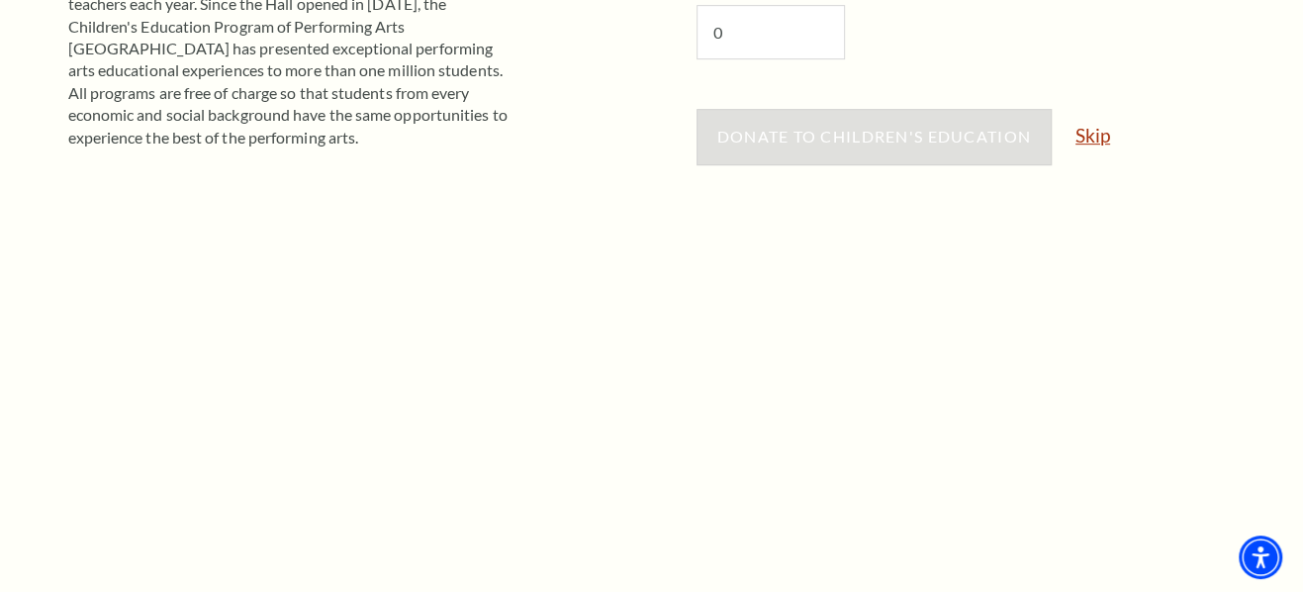
click at [1105, 138] on link "Skip" at bounding box center [1093, 135] width 35 height 19
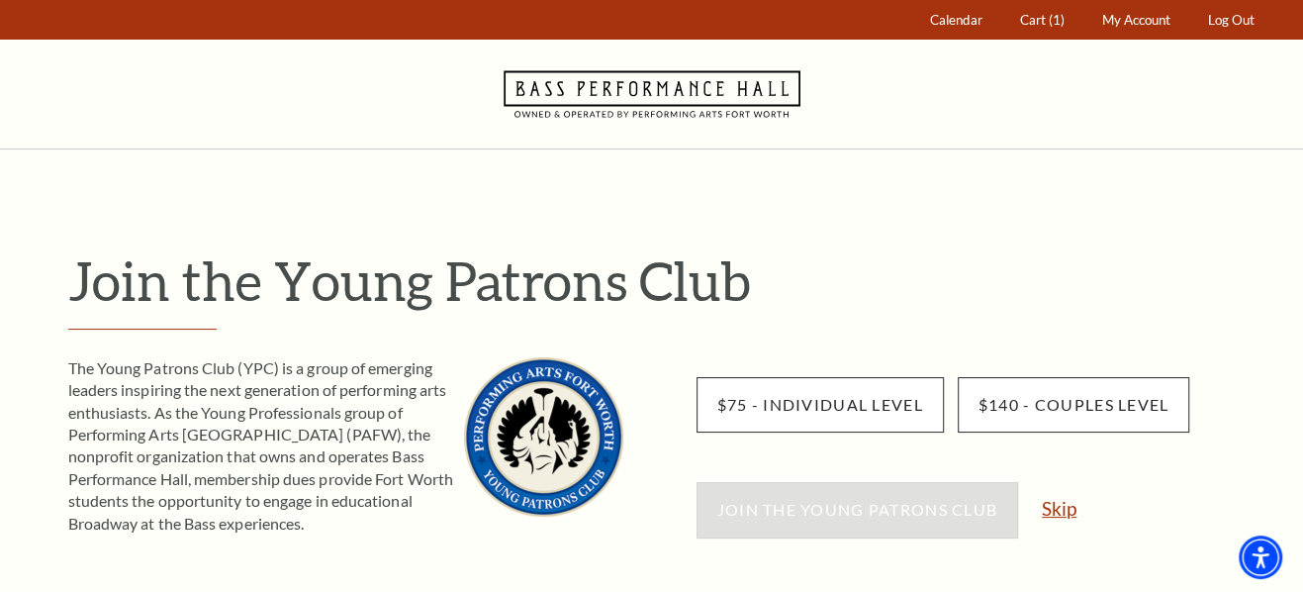
click at [1064, 506] on link "Skip" at bounding box center [1059, 508] width 35 height 19
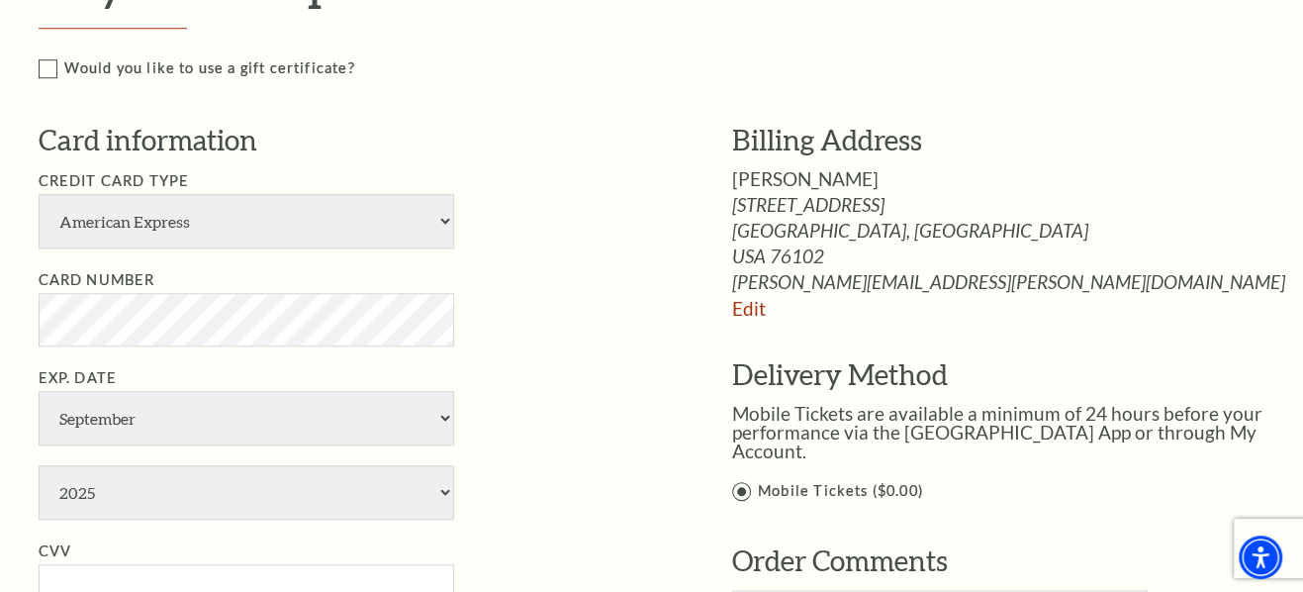
scroll to position [899, 0]
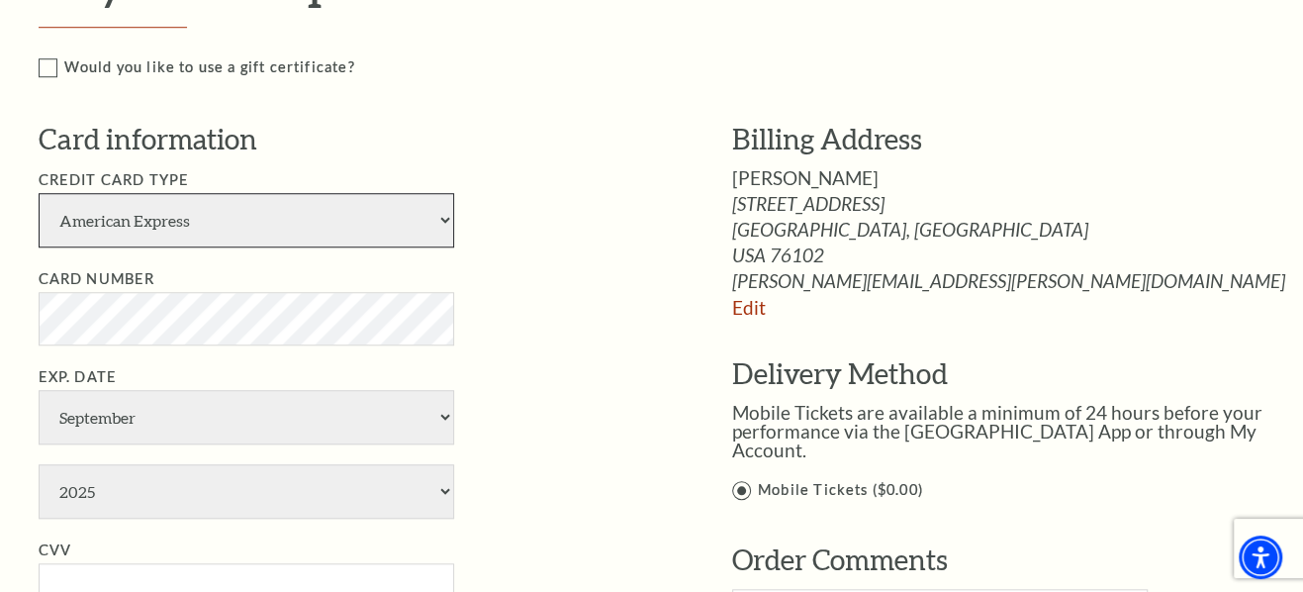
click at [329, 225] on select "American Express Visa Master Card Discover" at bounding box center [247, 220] width 416 height 54
select select "25"
click at [39, 193] on select "American Express Visa Master Card Discover" at bounding box center [247, 220] width 416 height 54
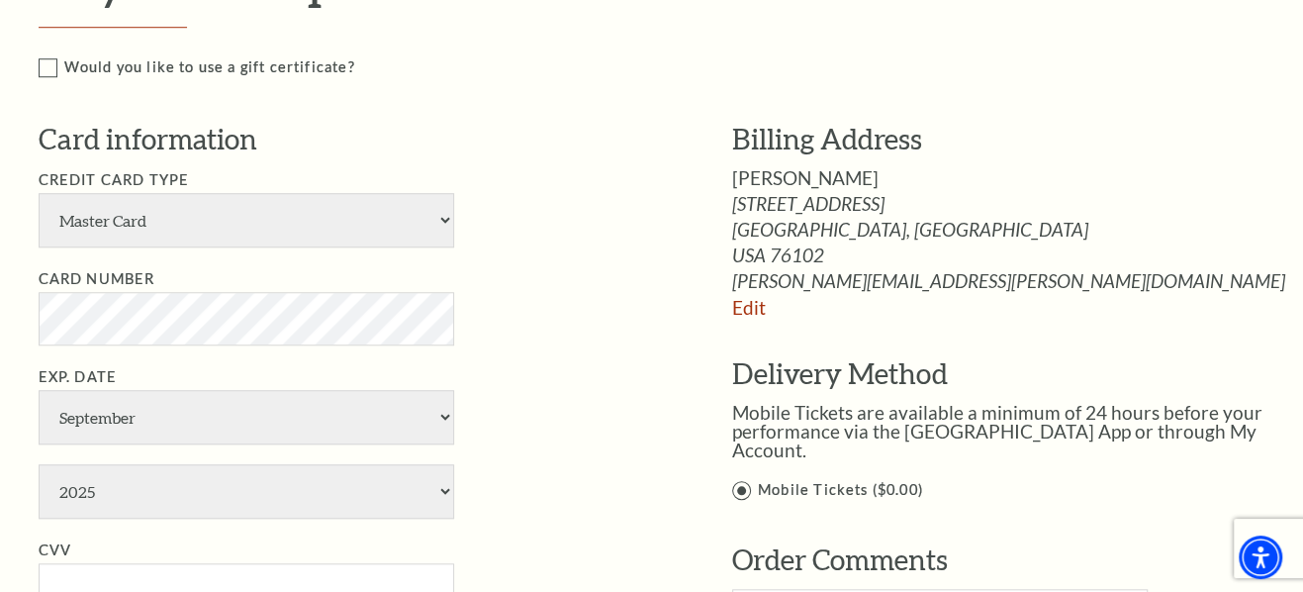
click at [522, 242] on li "Credit Card Type American Express Visa Master Card Discover" at bounding box center [356, 207] width 634 height 79
click at [747, 290] on div "Billing Address Deanna Ashbrook 801 Cherry Street, STE 3900 Fort Worth, TX dean…" at bounding box center [1019, 218] width 575 height 197
click at [747, 299] on link "Edit" at bounding box center [749, 307] width 34 height 23
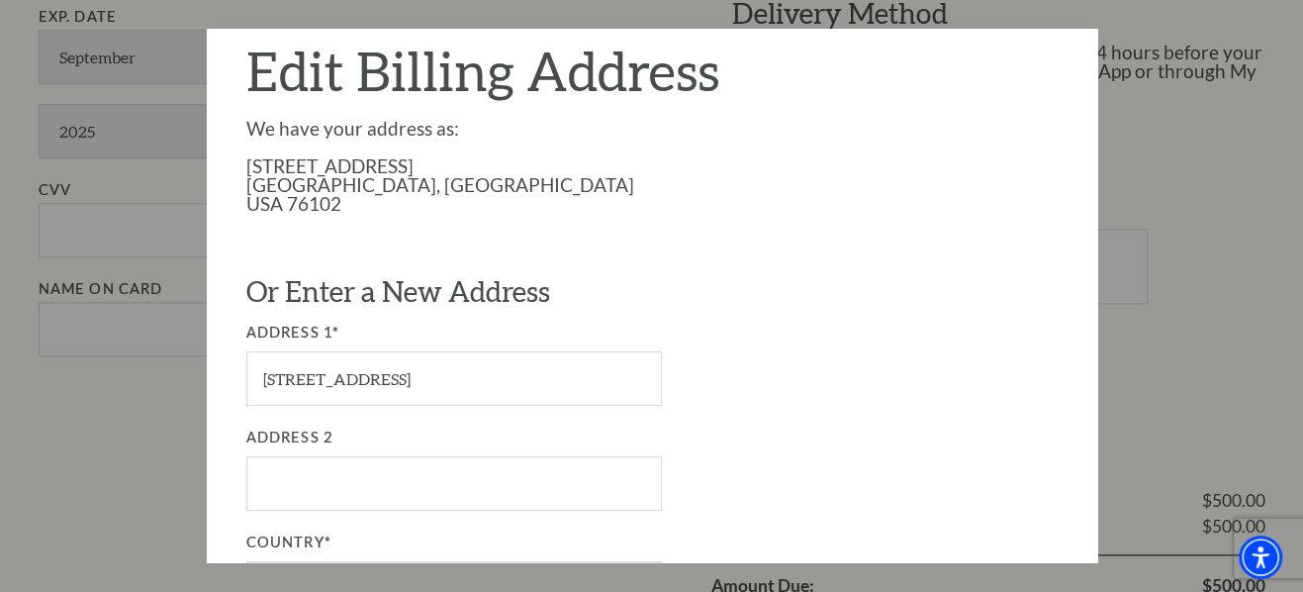
scroll to position [0, 0]
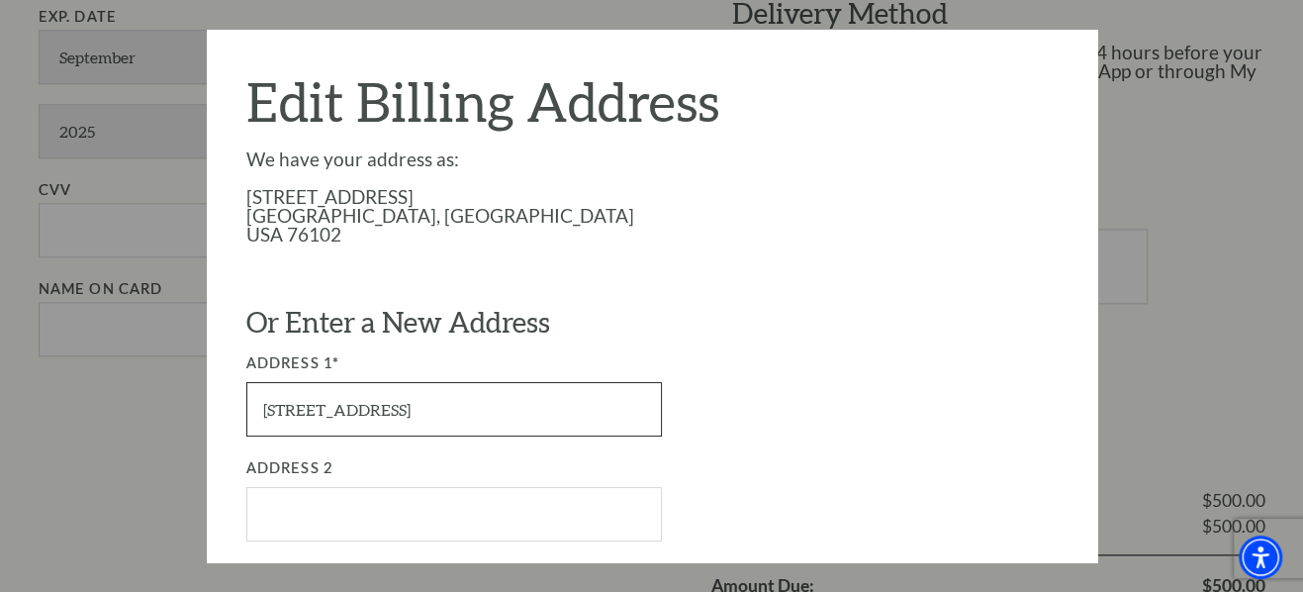
drag, startPoint x: 525, startPoint y: 409, endPoint x: 38, endPoint y: 403, distance: 487.9
click at [39, 403] on div "Payment Options Would you like to use a gift certificate? Gift Certificate Numb…" at bounding box center [674, -1] width 1270 height 827
type input "[STREET_ADDRESS]"
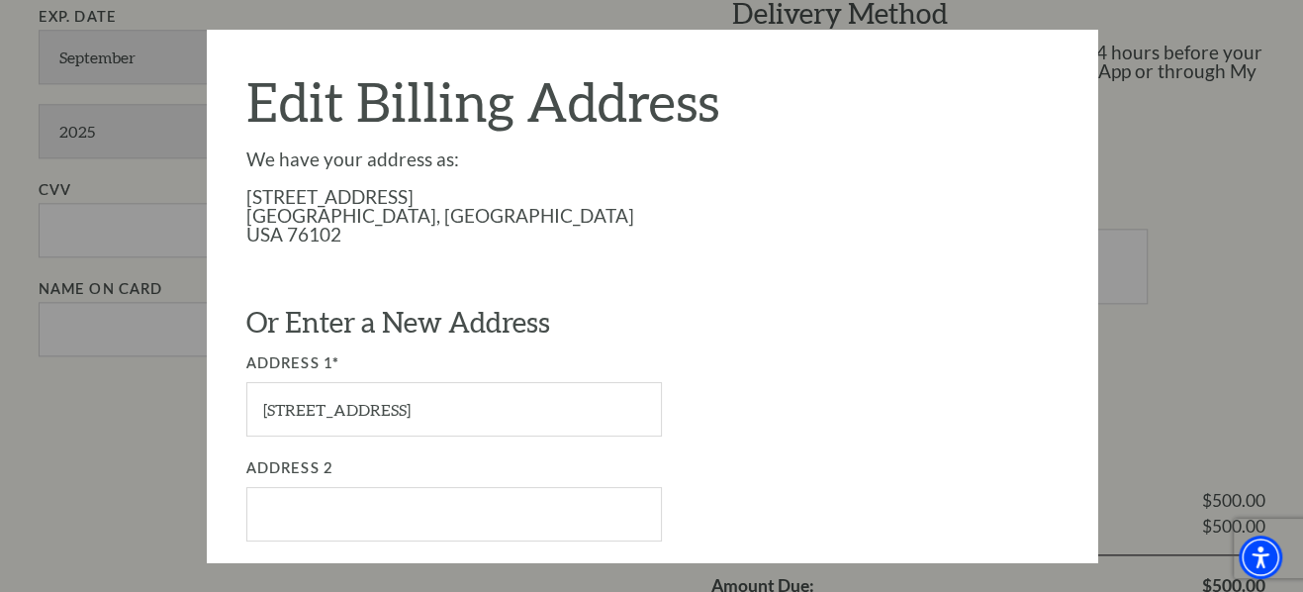
click at [897, 398] on div "We have your address as: 801 Cherry Street, STE 3900 Fort Worth, TX USA 76102 O…" at bounding box center [651, 564] width 811 height 831
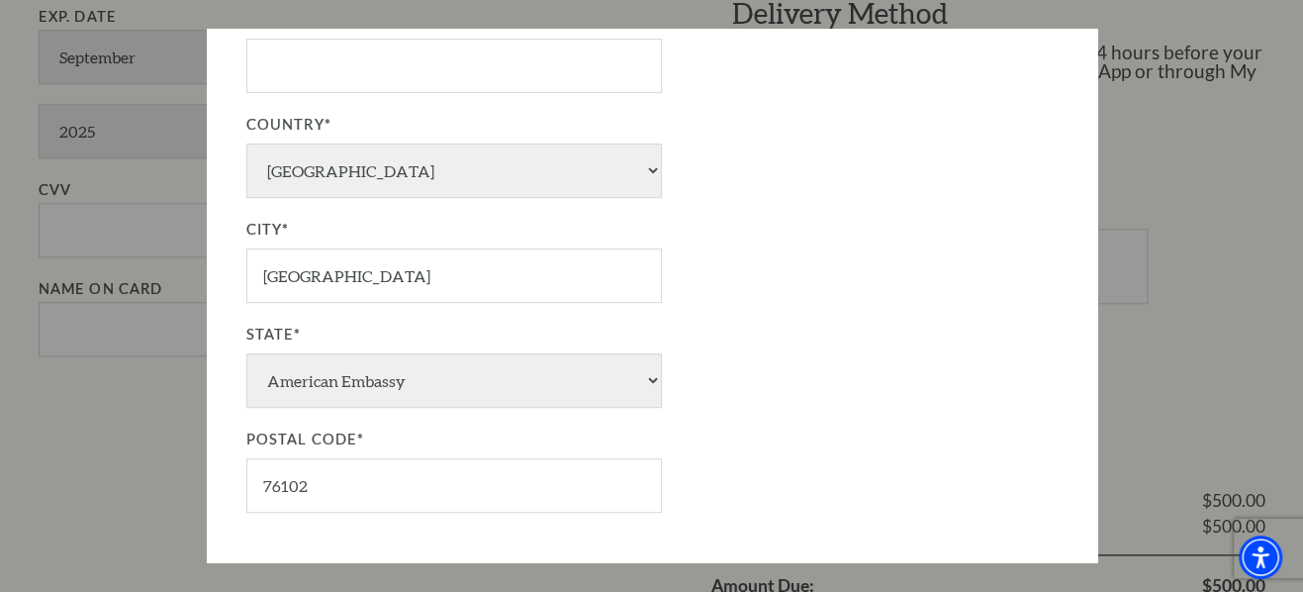
scroll to position [449, 0]
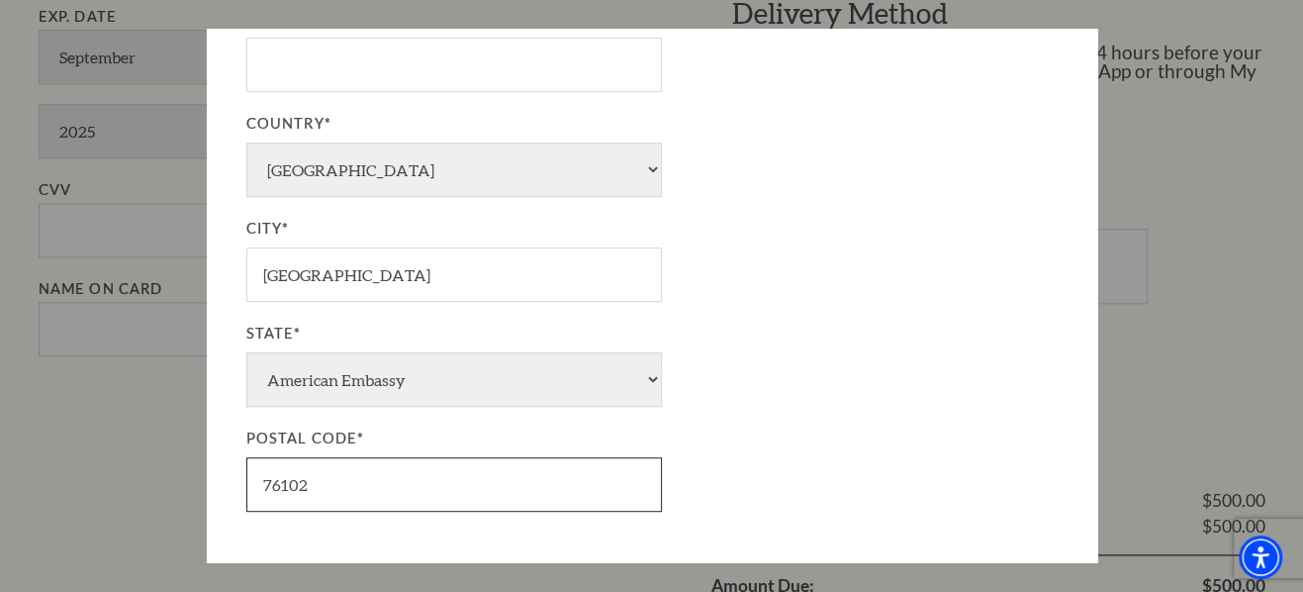
click at [290, 461] on input "76102" at bounding box center [454, 484] width 416 height 54
type input "76132"
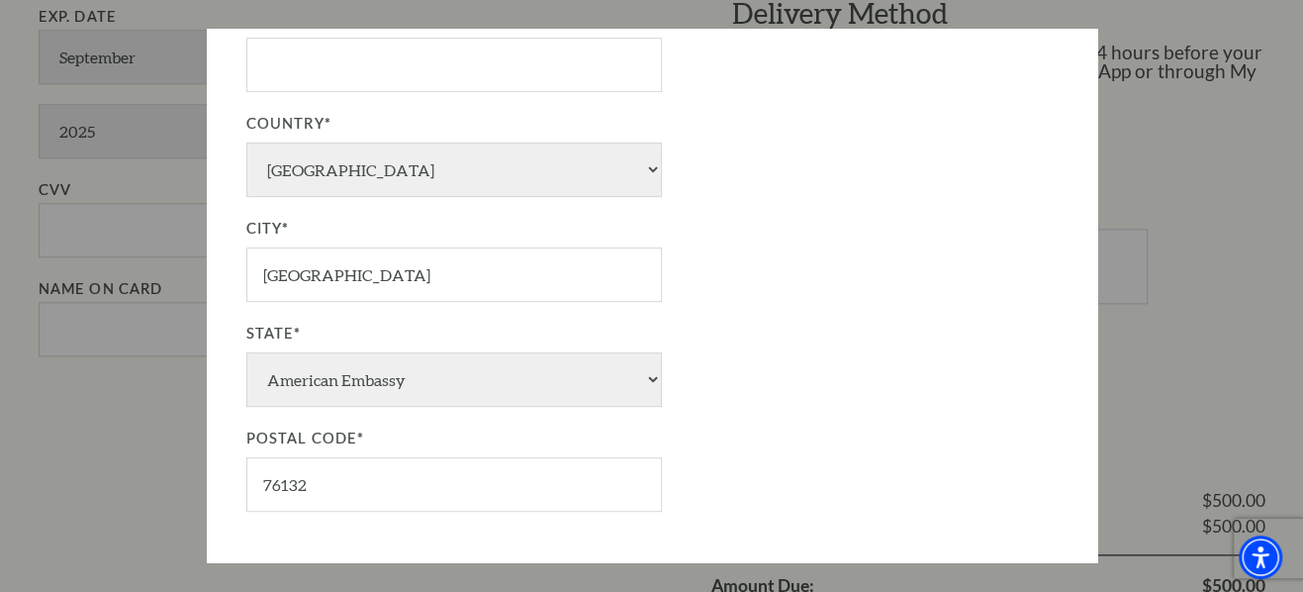
click at [868, 322] on label "State*" at bounding box center [567, 334] width 643 height 25
click at [662, 352] on select "American Embassy American Embassy Alaska Alabama Armed Forces Arkansas American…" at bounding box center [454, 379] width 416 height 54
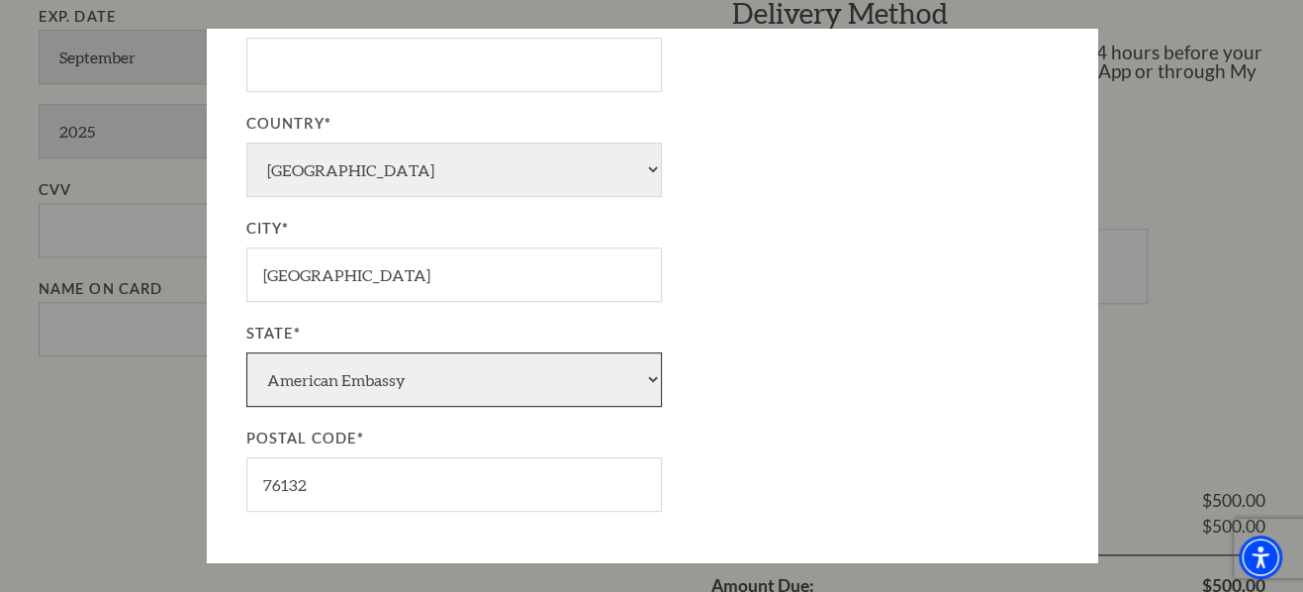
scroll to position [609, 0]
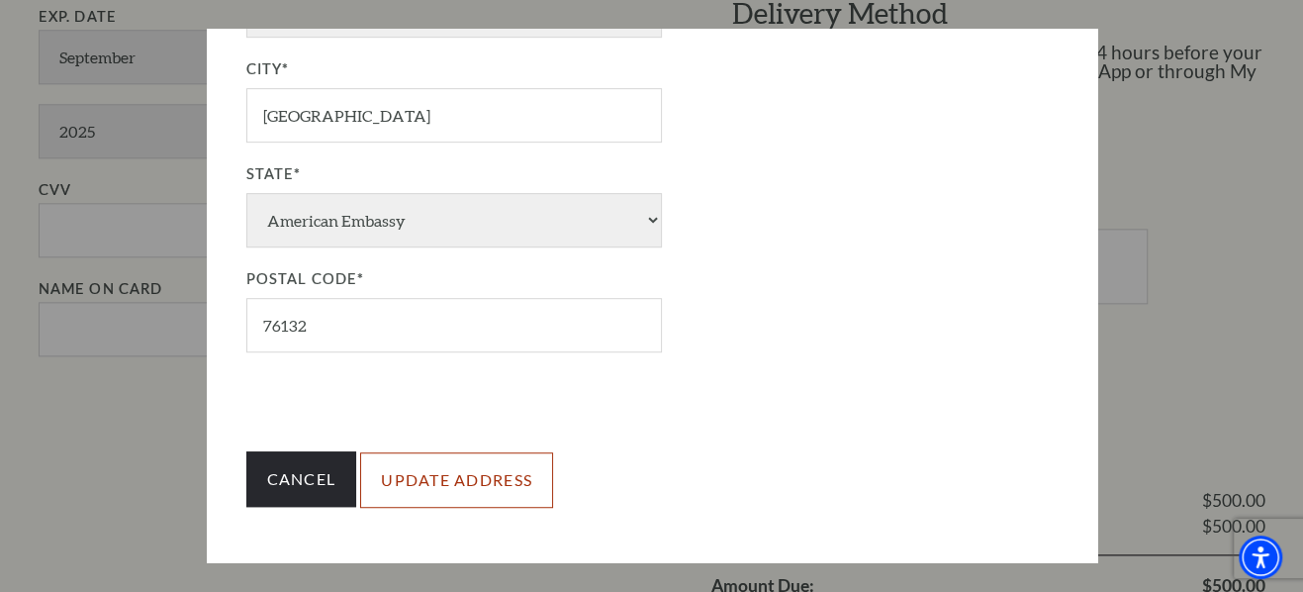
click at [471, 472] on input "Update Address" at bounding box center [456, 479] width 193 height 55
type input "Update Address"
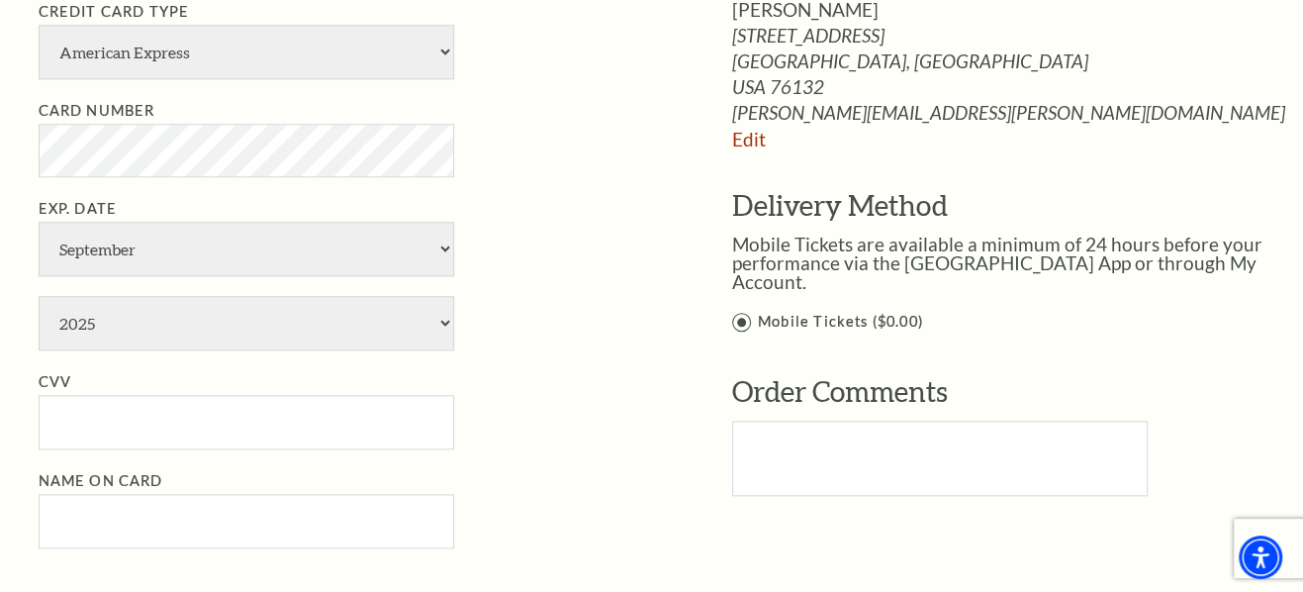
scroll to position [899, 0]
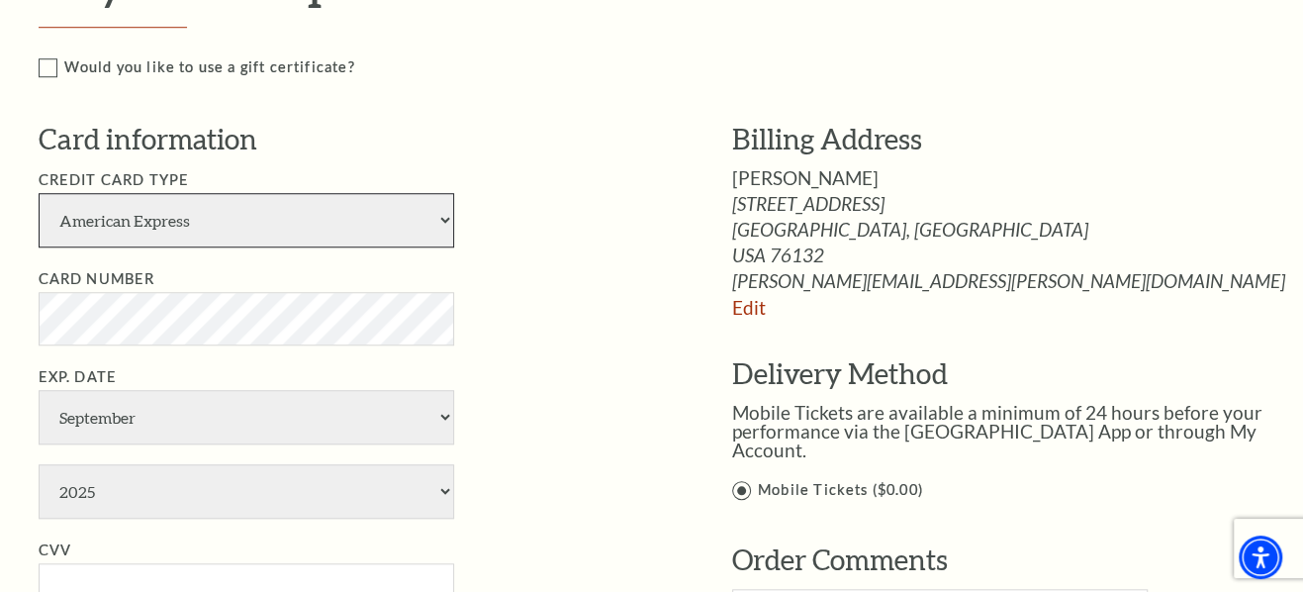
click at [301, 218] on select "American Express Visa Master Card Discover" at bounding box center [247, 220] width 416 height 54
select select "25"
click at [39, 193] on select "American Express Visa Master Card Discover" at bounding box center [247, 220] width 416 height 54
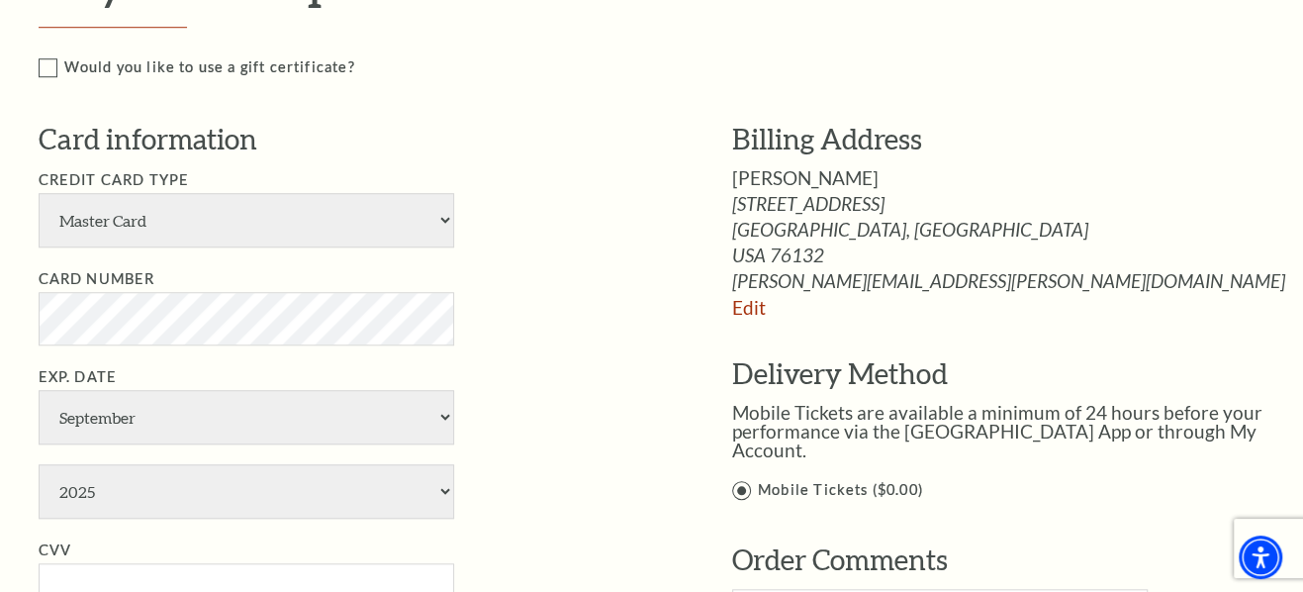
click at [545, 305] on li "Card Number" at bounding box center [356, 306] width 634 height 78
click at [162, 408] on select "January February March April May June July August September October November De…" at bounding box center [247, 417] width 416 height 54
select select "3"
click at [39, 390] on select "January February March April May June July August September October November De…" at bounding box center [247, 417] width 416 height 54
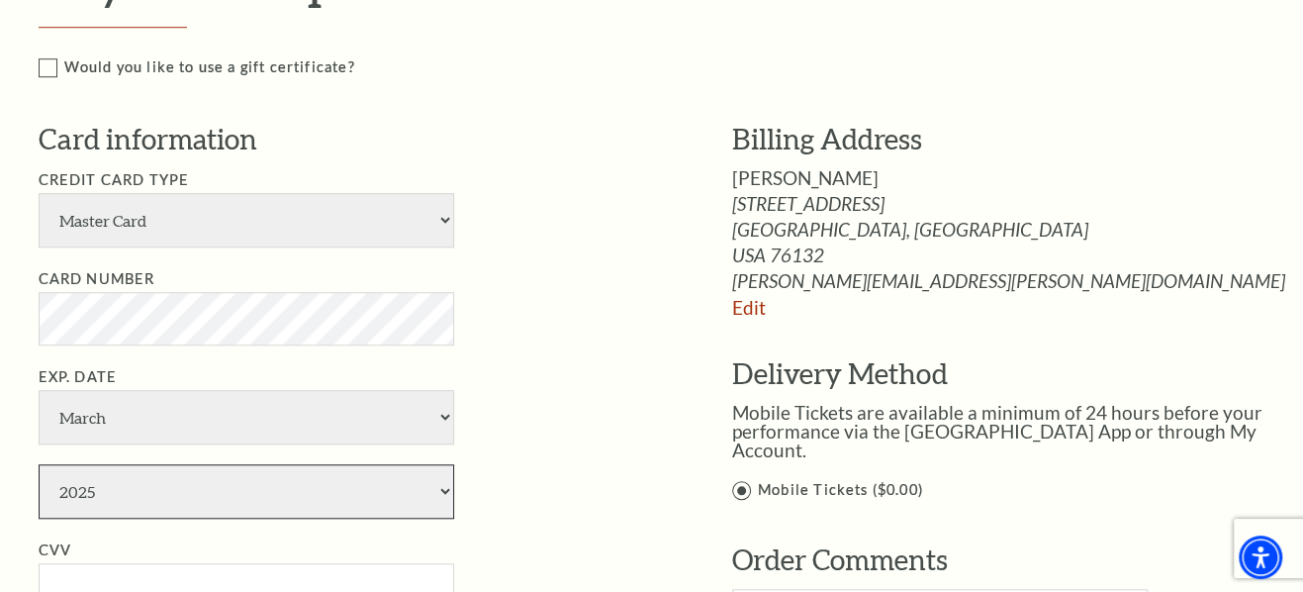
click at [123, 485] on select "2025 2026 2027 2028 2029 2030 2031 2032 2033 2034" at bounding box center [247, 491] width 416 height 54
select select "2027"
click at [39, 464] on select "2025 2026 2027 2028 2029 2030 2031 2032 2033 2034" at bounding box center [247, 491] width 416 height 54
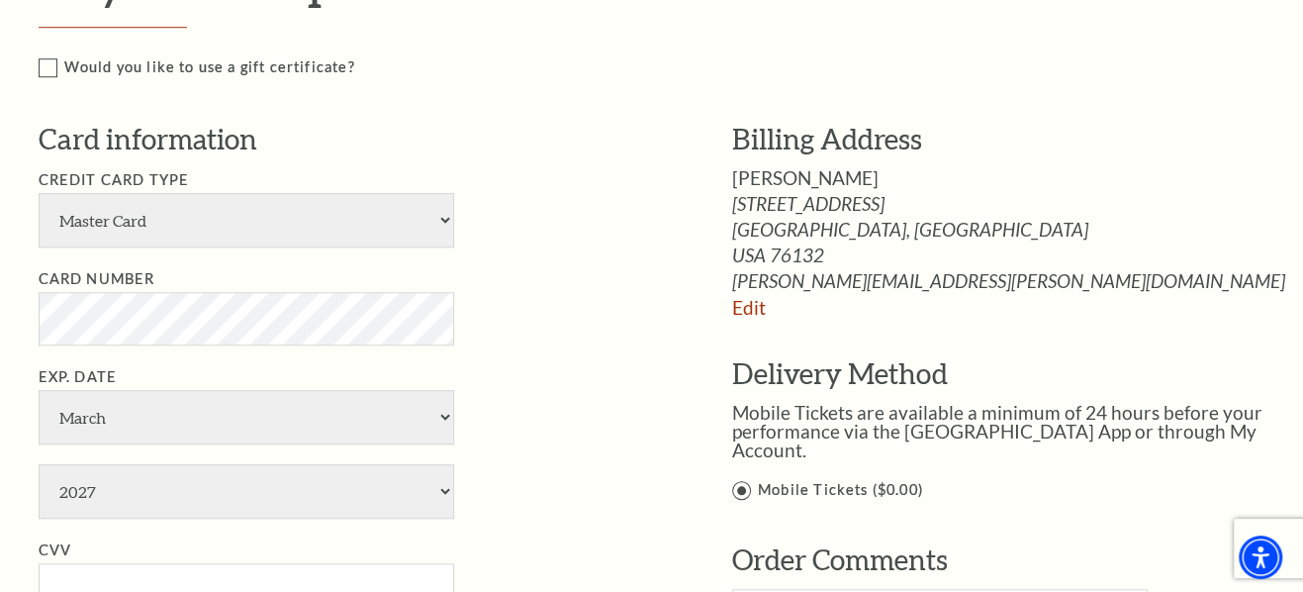
click at [566, 318] on li "Card Number" at bounding box center [356, 306] width 634 height 78
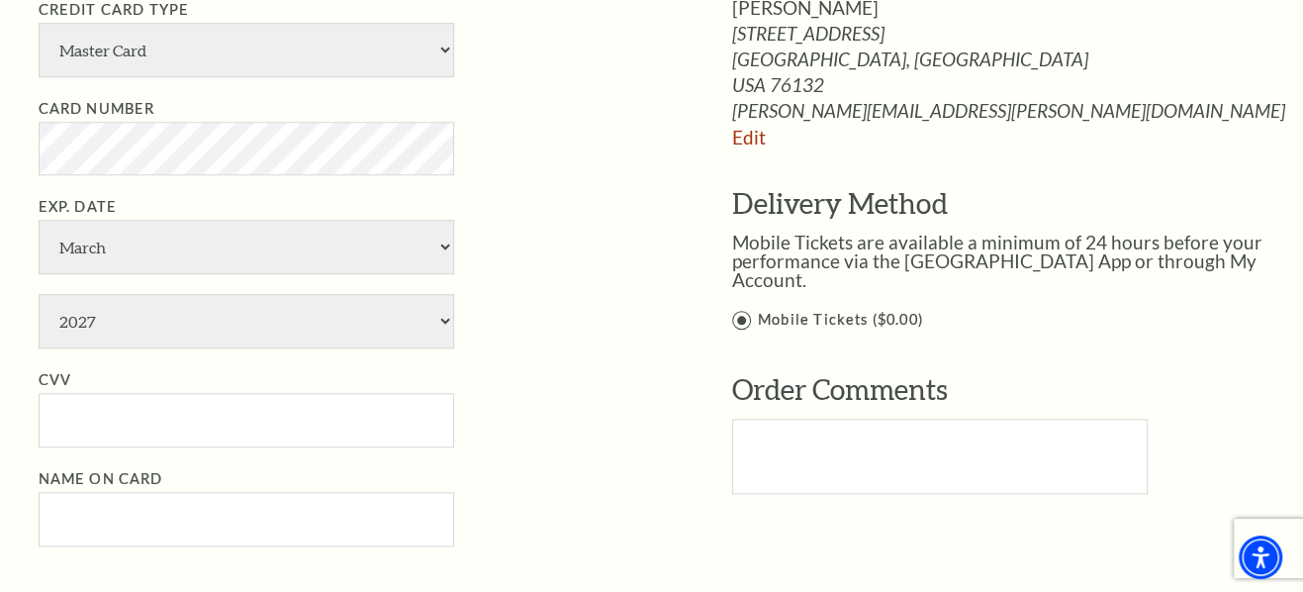
scroll to position [1080, 0]
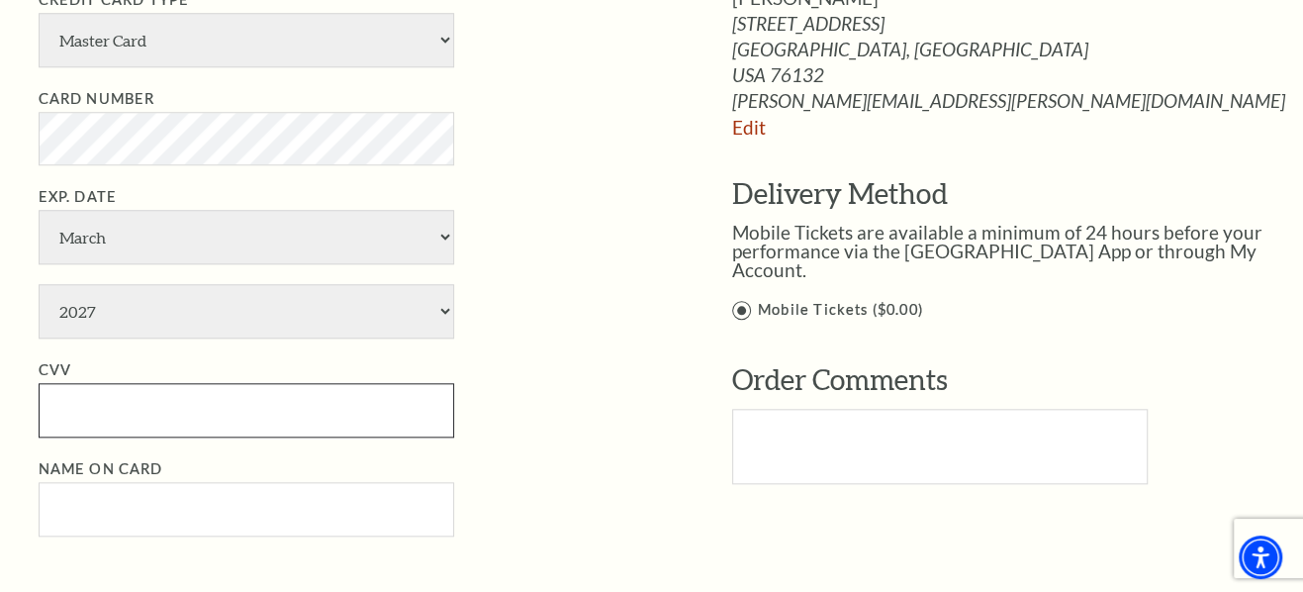
click at [106, 411] on input "CVV" at bounding box center [247, 410] width 416 height 54
type input "764"
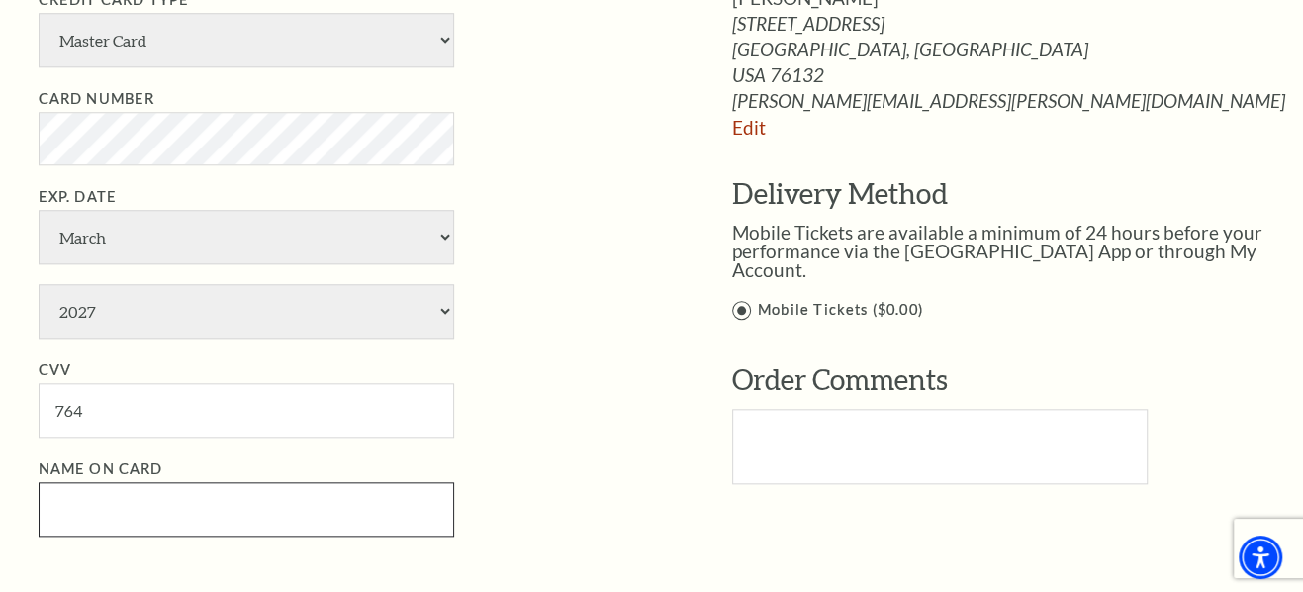
click at [73, 515] on input "Name on Card" at bounding box center [247, 509] width 416 height 54
type input "[PERSON_NAME]"
click at [579, 429] on li "CVV 764" at bounding box center [356, 397] width 634 height 79
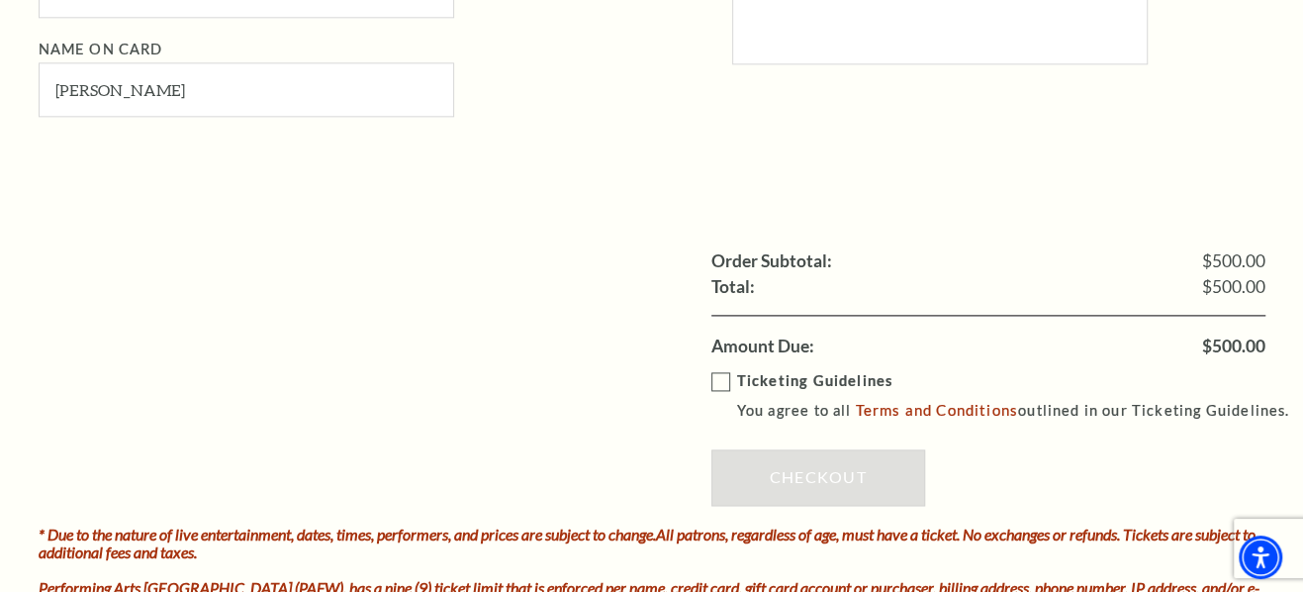
scroll to position [1529, 0]
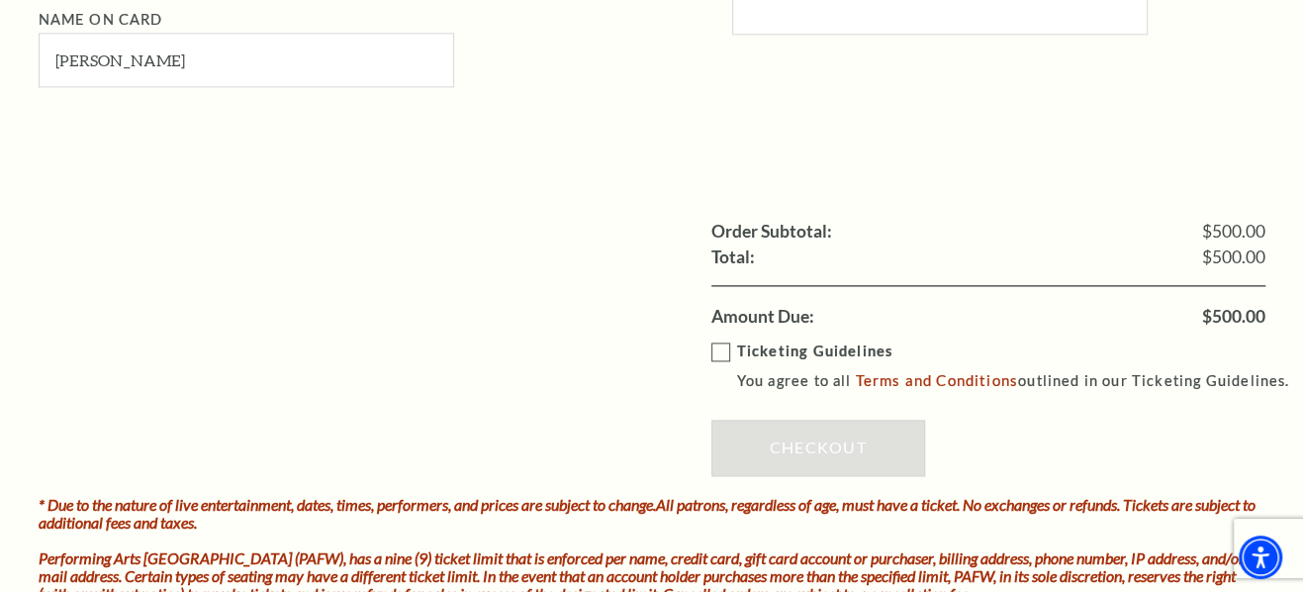
click at [717, 344] on label "Ticketing Guidelines You agree to all Terms and Conditions outlined in our Tick…" at bounding box center [1009, 366] width 597 height 54
click at [0, 0] on input "Ticketing Guidelines You agree to all Terms and Conditions outlined in our Tick…" at bounding box center [0, 0] width 0 height 0
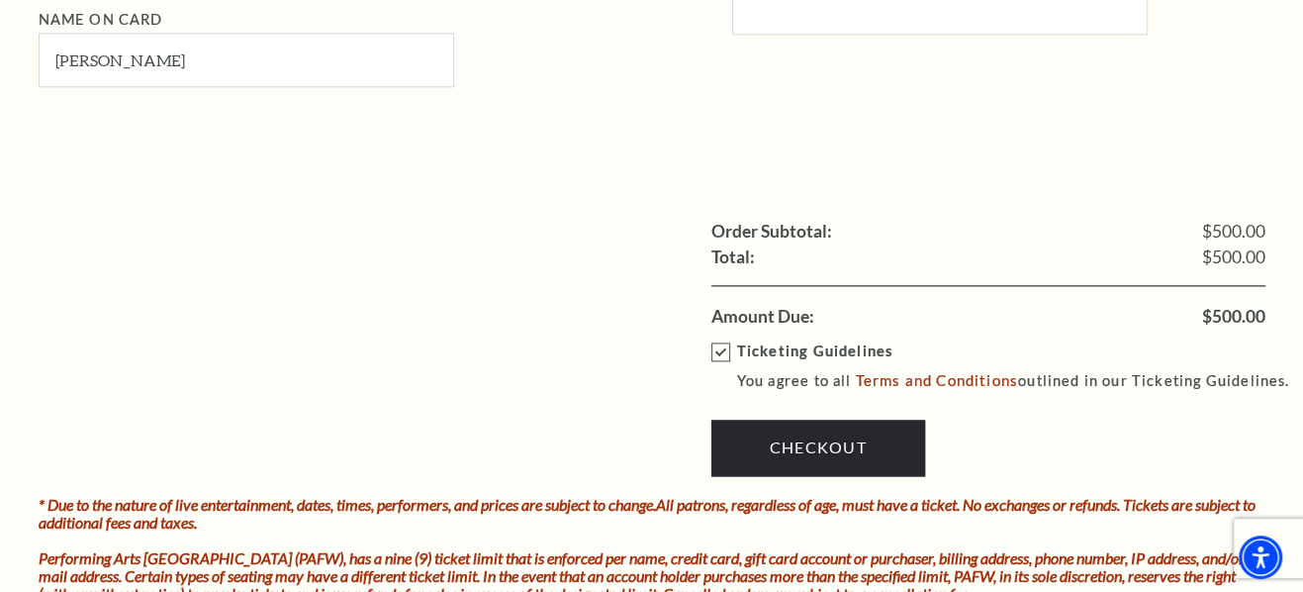
click at [611, 294] on ul "Order Subtotal: $500.00 Shipping: Total: $500.00 Amount Due: $500.00" at bounding box center [652, 274] width 1227 height 110
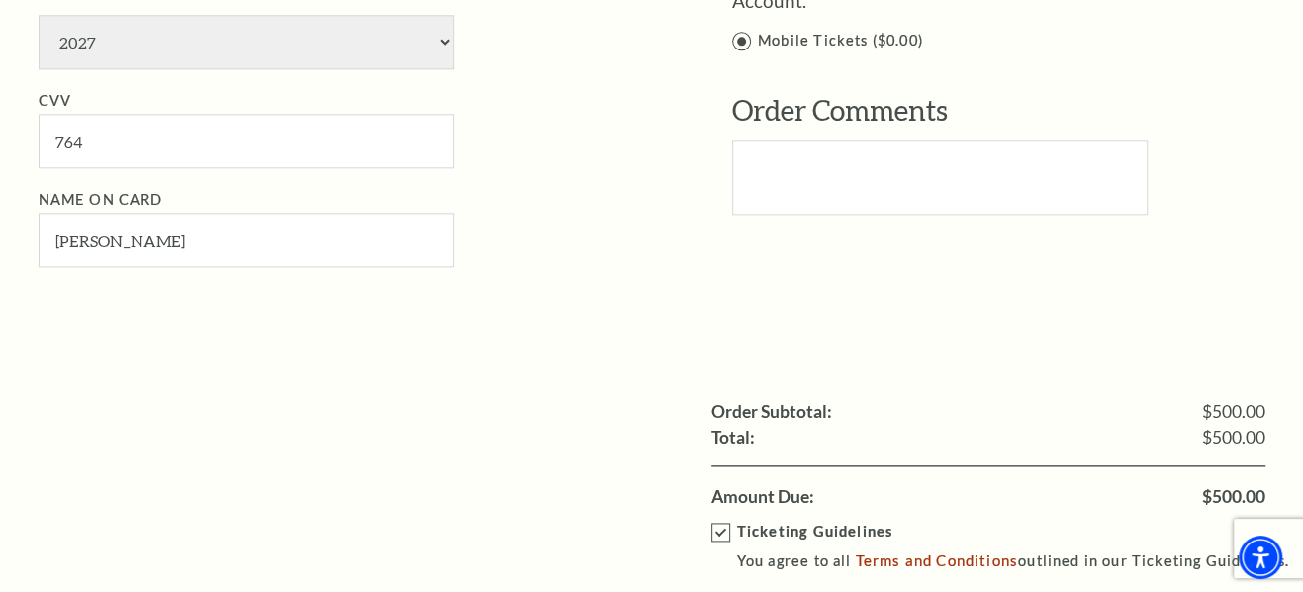
scroll to position [1709, 0]
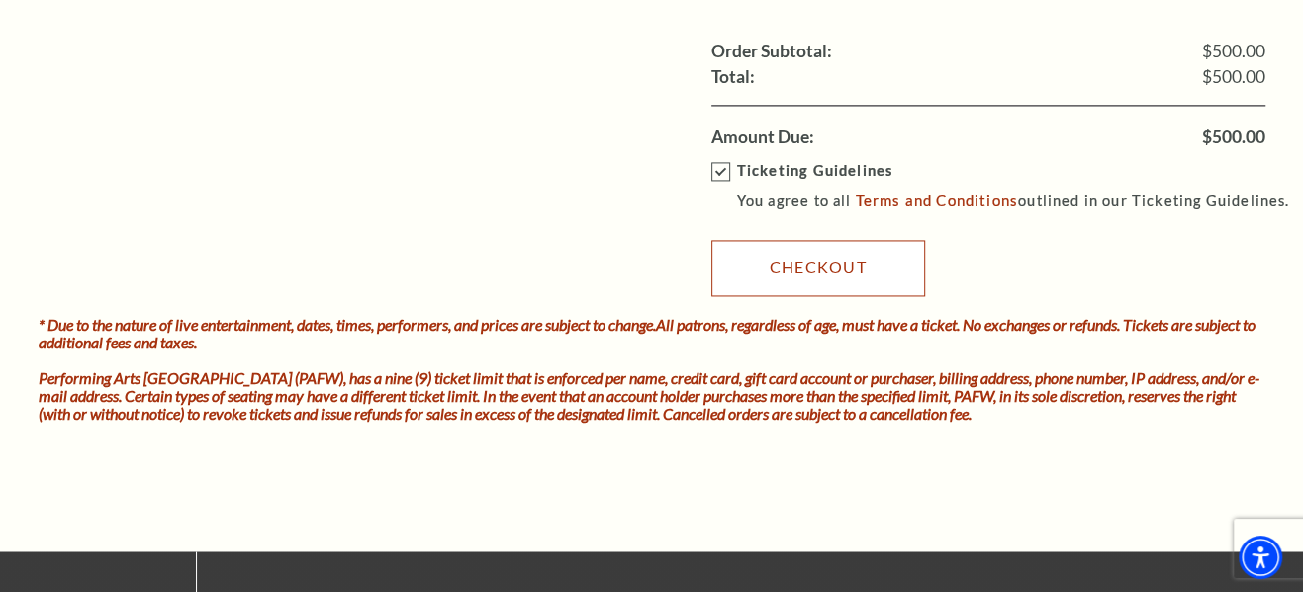
click at [814, 265] on link "Checkout" at bounding box center [818, 266] width 214 height 55
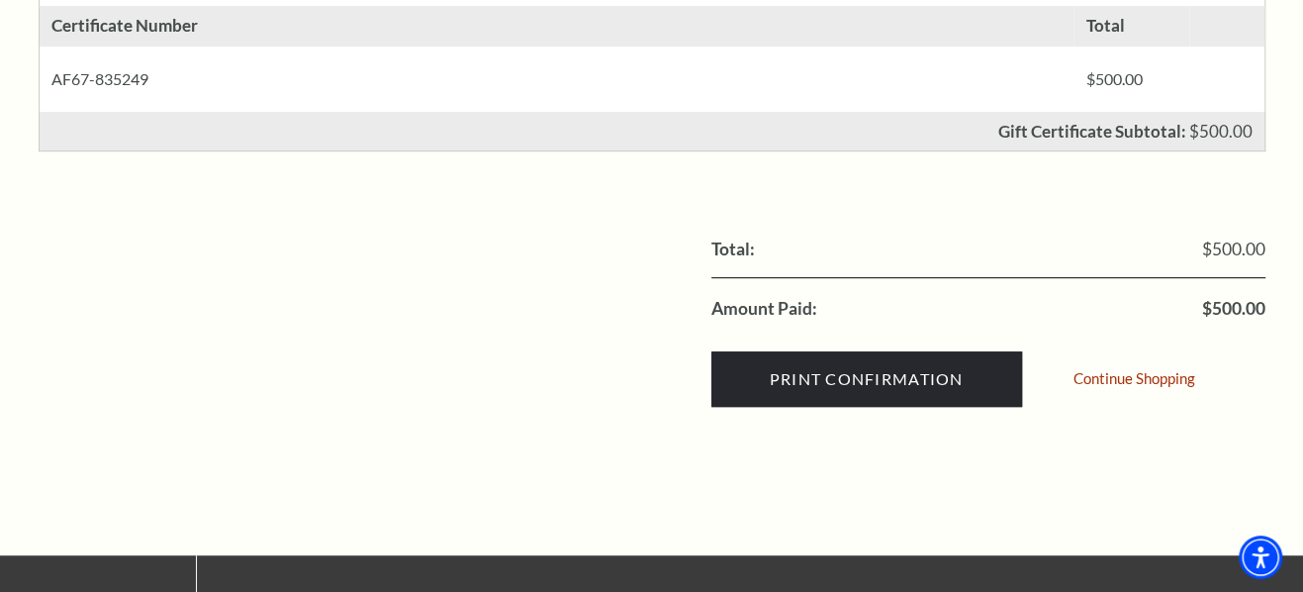
scroll to position [539, 0]
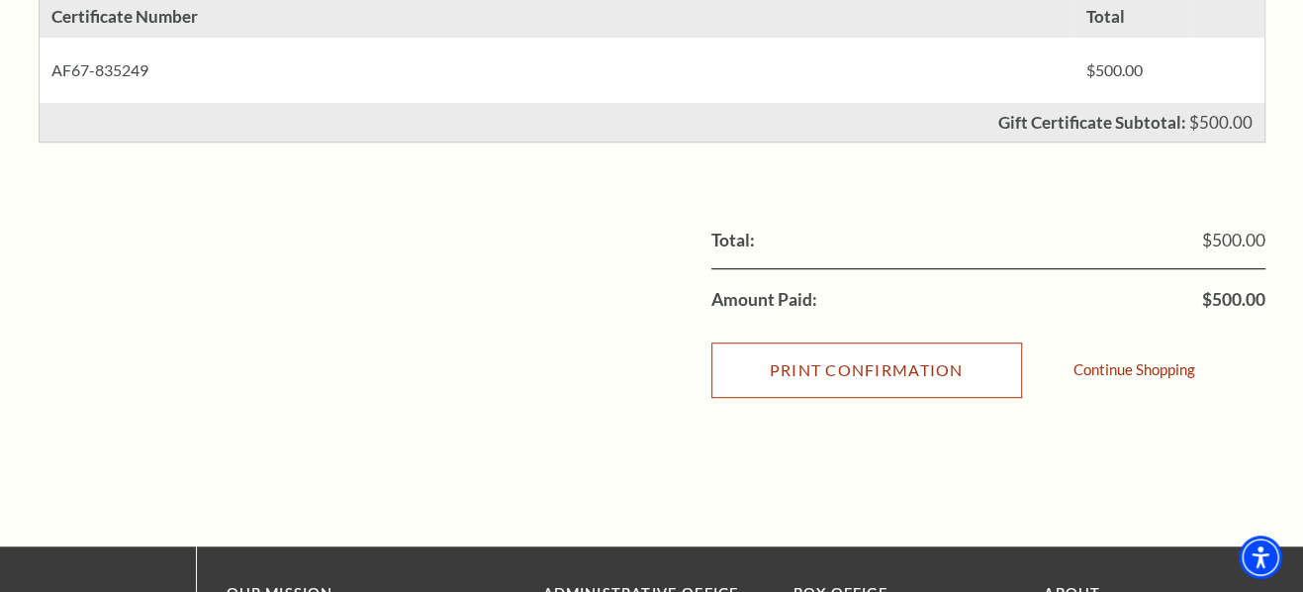
click at [945, 359] on input "Print Confirmation" at bounding box center [866, 369] width 311 height 55
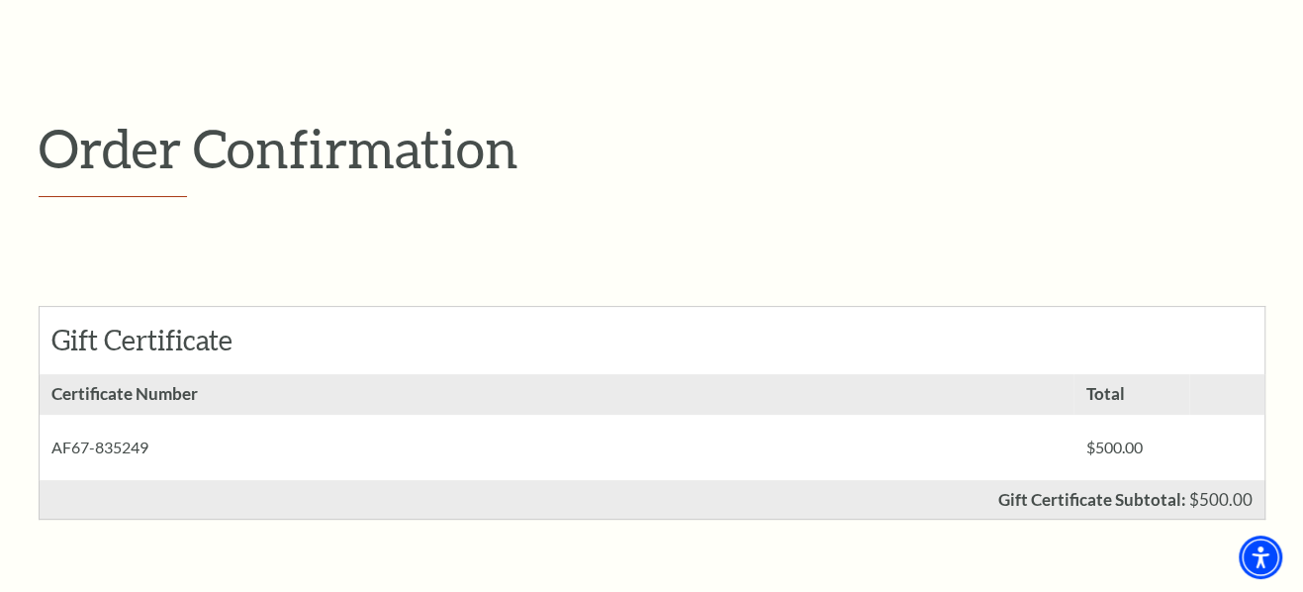
scroll to position [0, 0]
